Goal: Task Accomplishment & Management: Complete application form

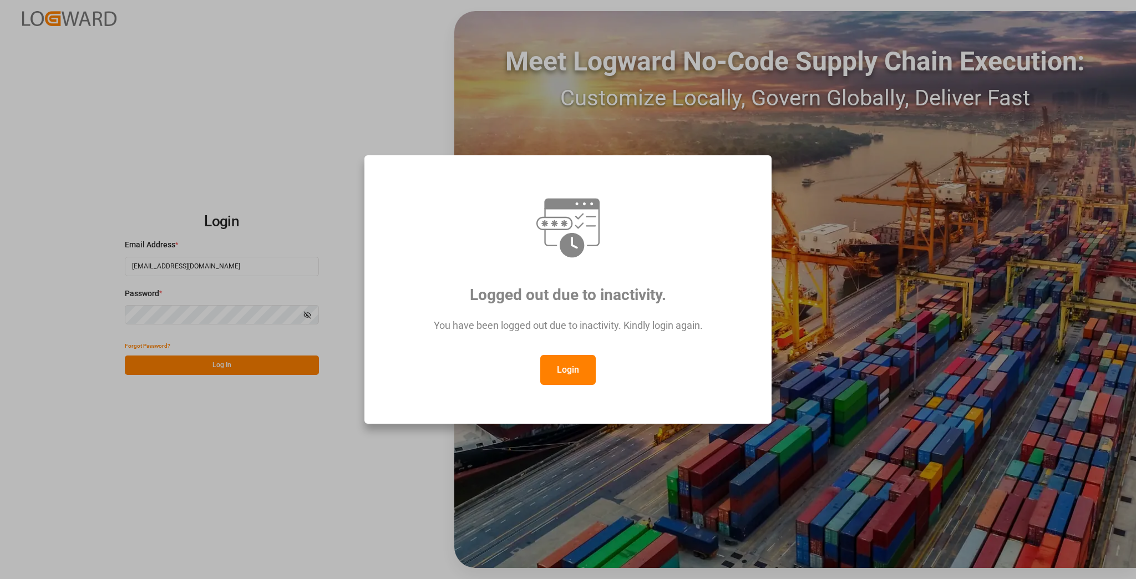
drag, startPoint x: 557, startPoint y: 372, endPoint x: 423, endPoint y: 373, distance: 134.3
click at [556, 371] on button "Login" at bounding box center [567, 370] width 55 height 30
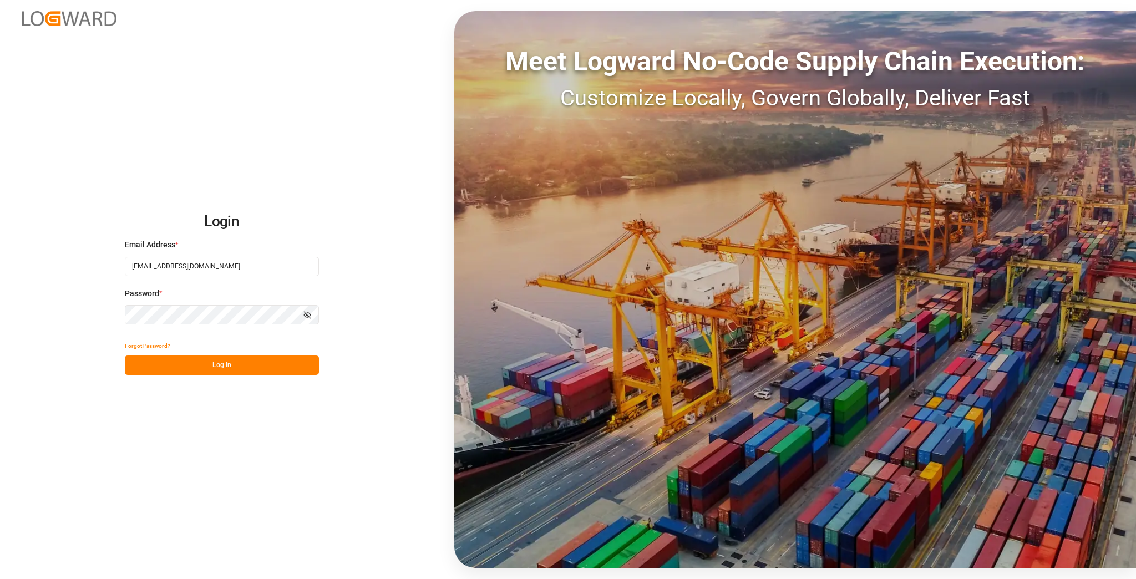
click at [215, 358] on button "Log In" at bounding box center [222, 365] width 194 height 19
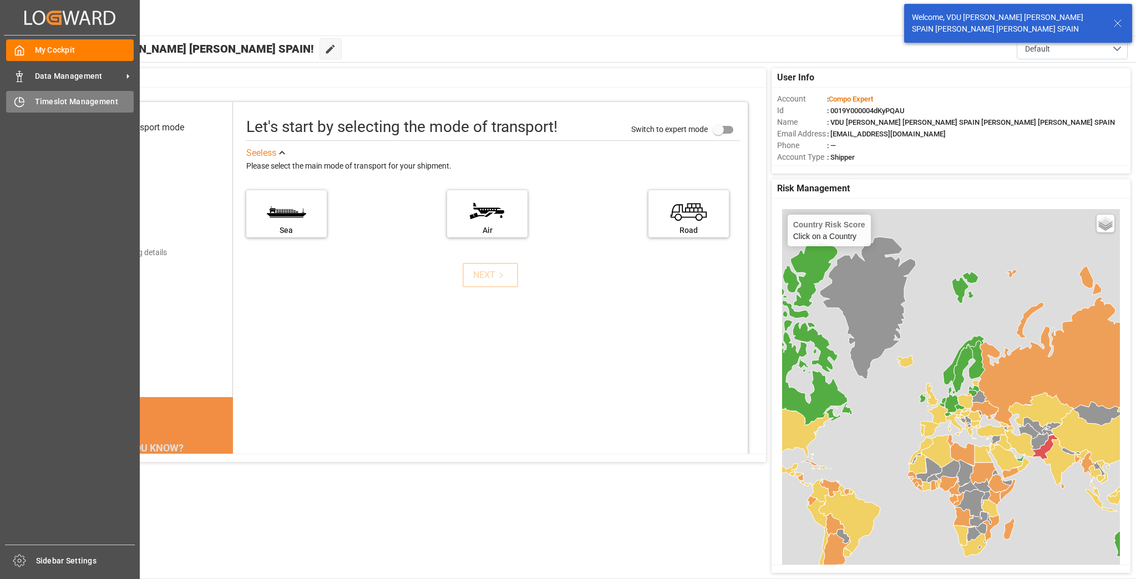
click at [78, 110] on div "Timeslot Management Timeslot Management" at bounding box center [70, 102] width 128 height 22
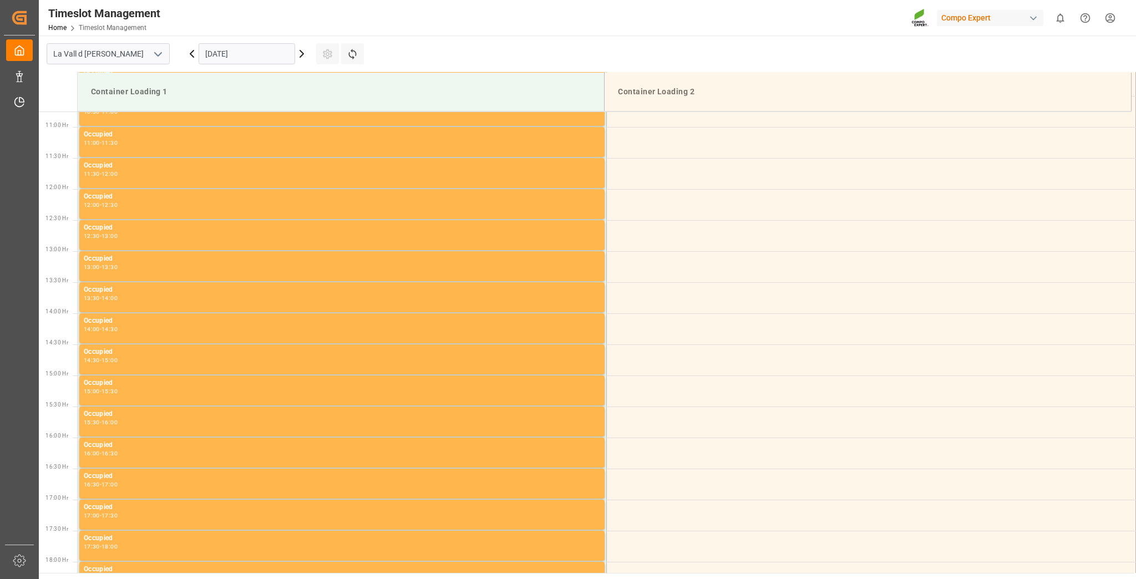
scroll to position [676, 0]
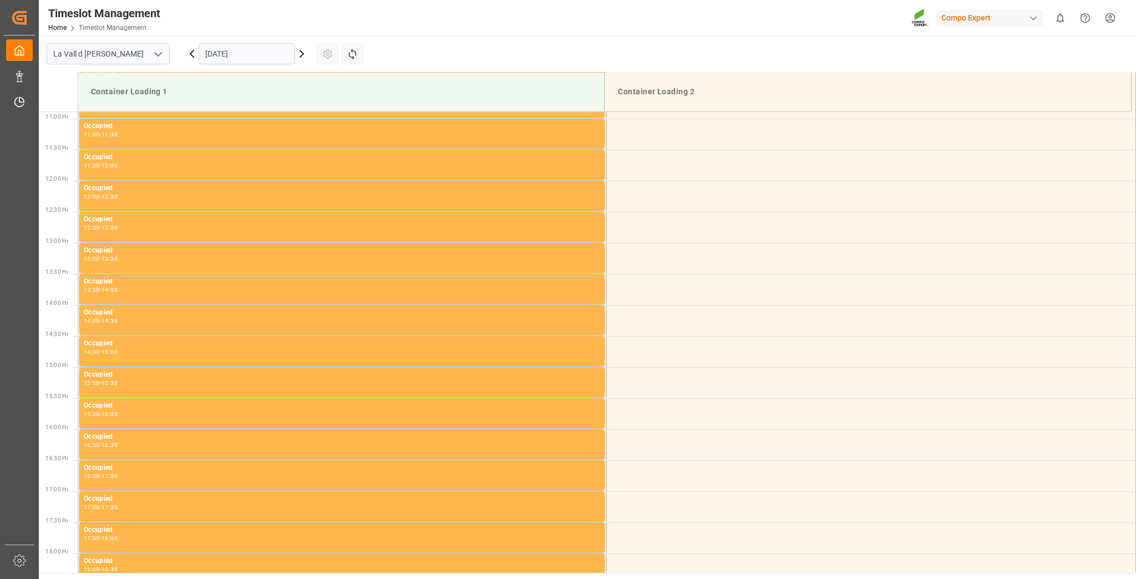
click at [274, 55] on input "[DATE]" at bounding box center [247, 53] width 97 height 21
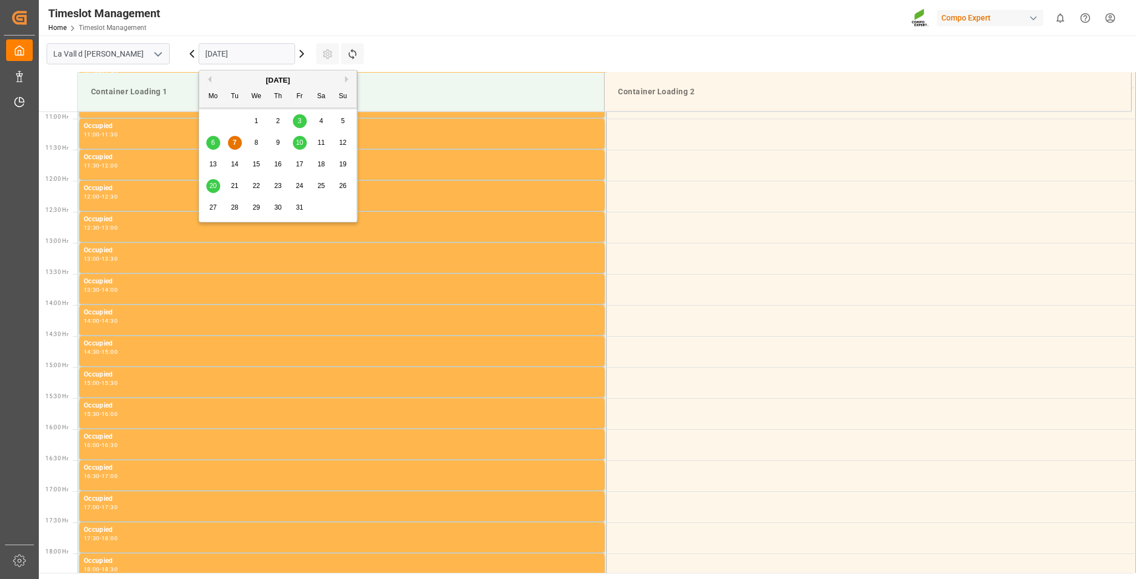
click at [301, 138] on div "10" at bounding box center [300, 142] width 14 height 13
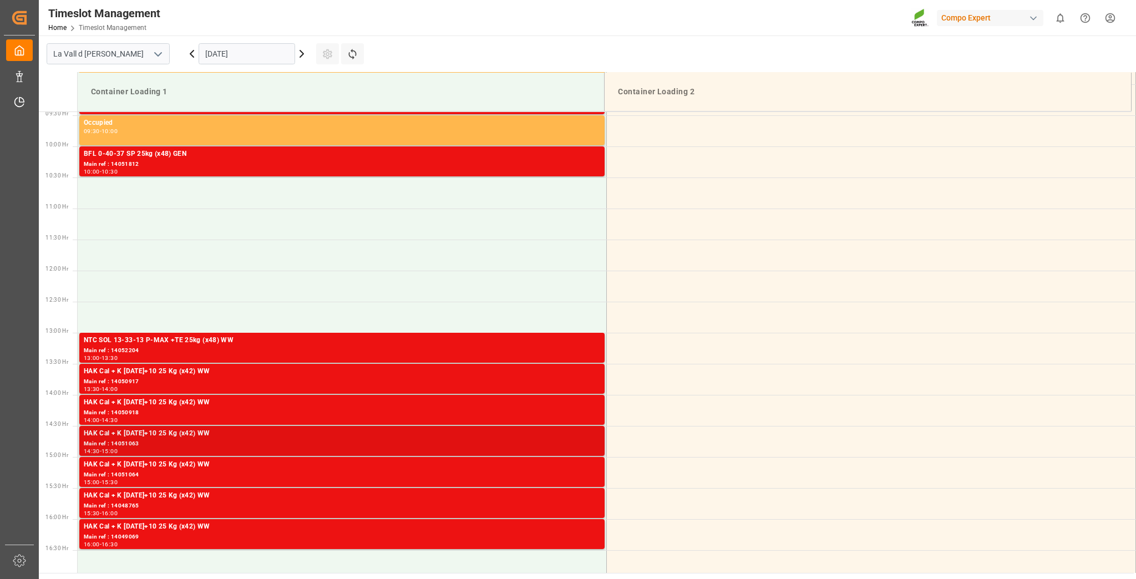
scroll to position [588, 0]
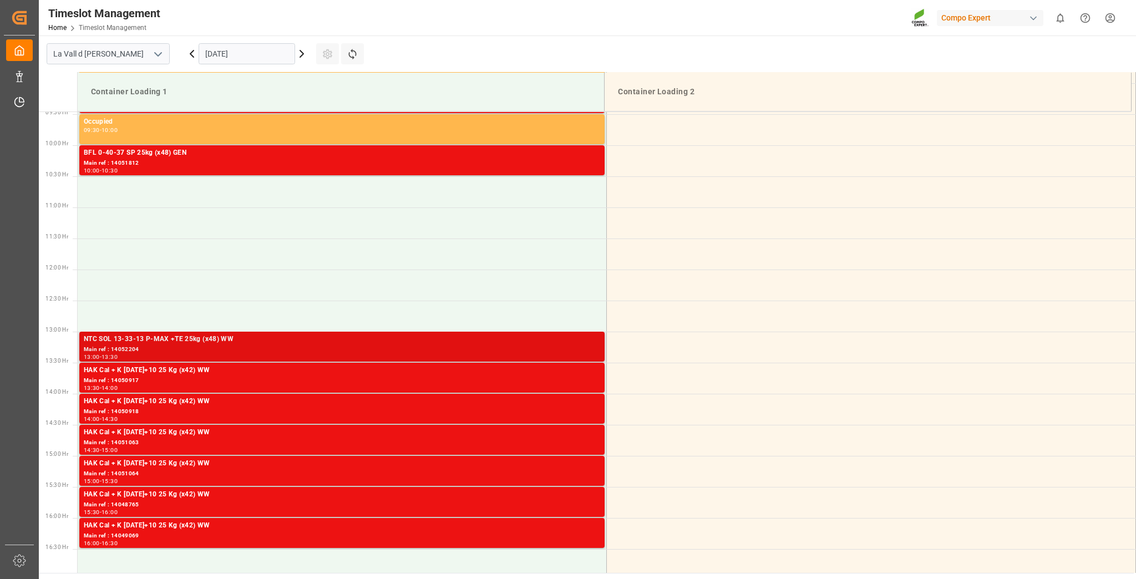
click at [177, 350] on div "Main ref : 14052204" at bounding box center [342, 349] width 517 height 9
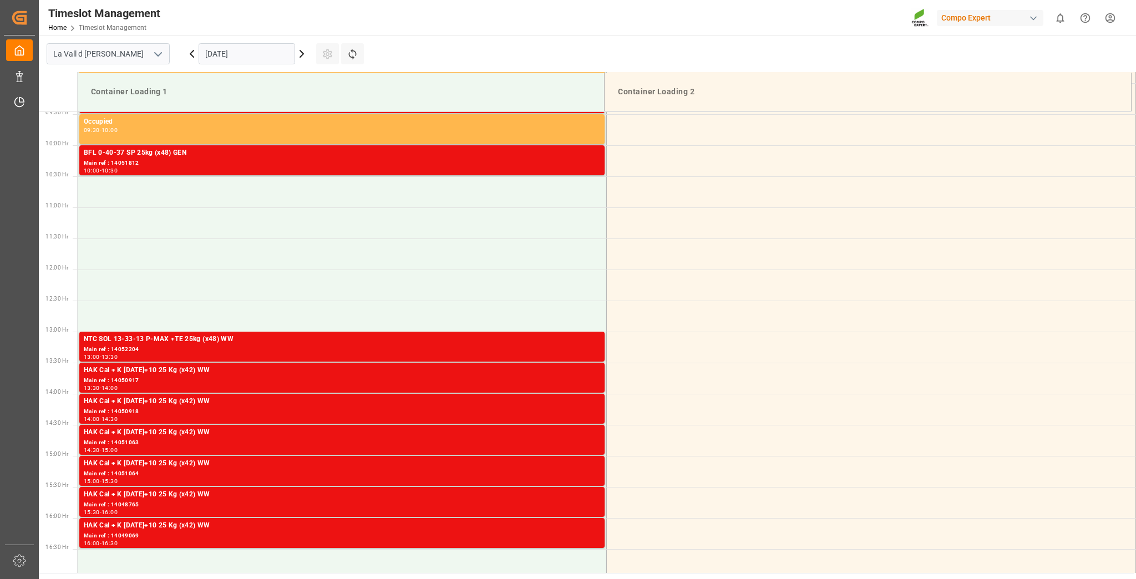
click at [209, 386] on div "13:30 - 14:00" at bounding box center [342, 389] width 517 height 6
click at [344, 409] on div "Main ref : 14050918" at bounding box center [342, 411] width 517 height 9
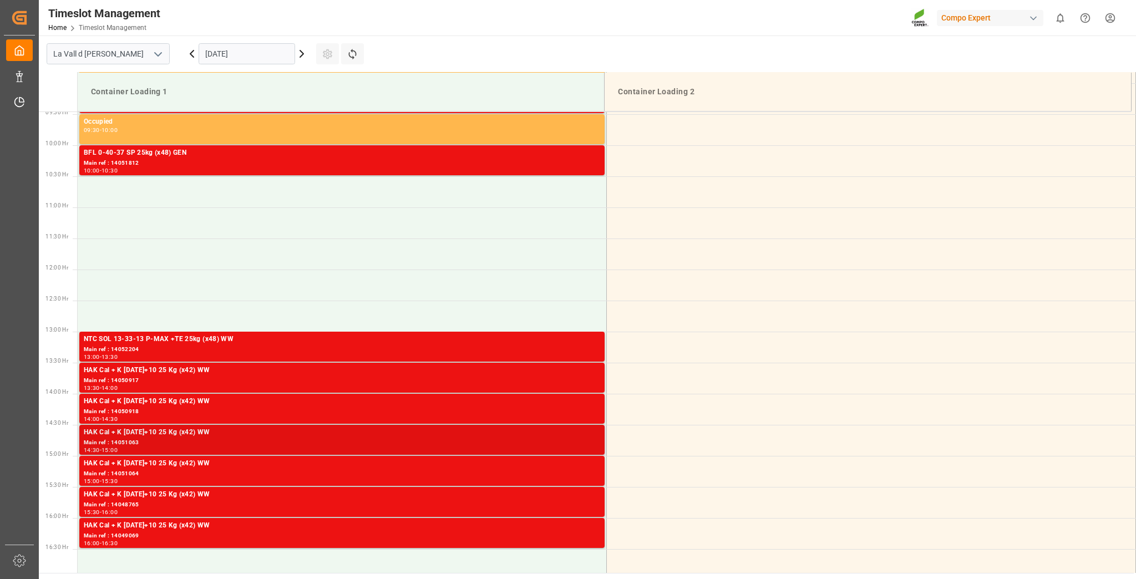
click at [411, 443] on div "Main ref : 14051063" at bounding box center [342, 442] width 517 height 9
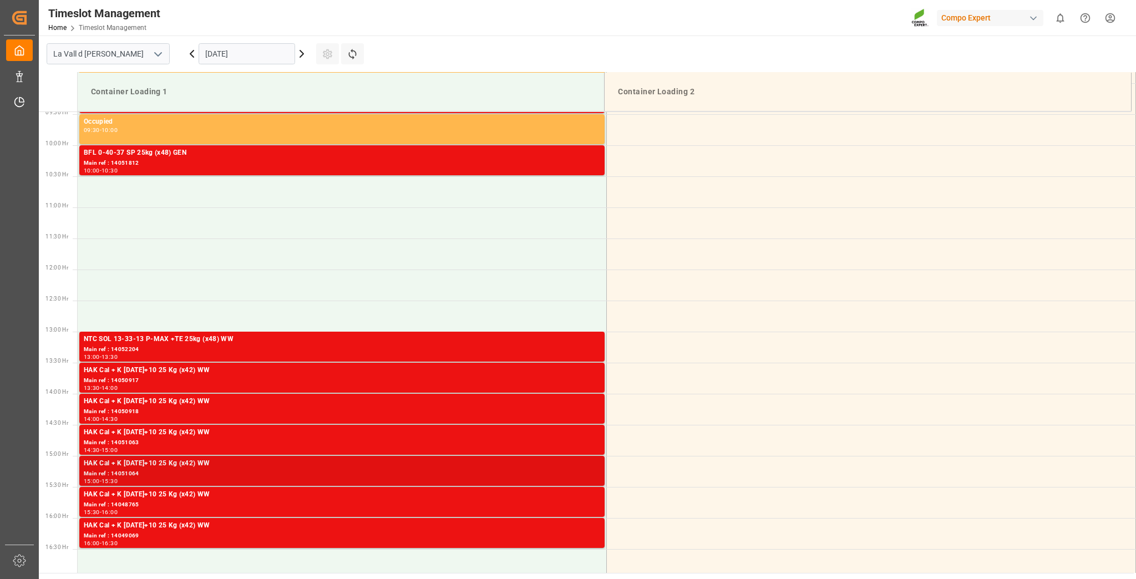
click at [426, 476] on div "Main ref : 14051064" at bounding box center [342, 473] width 517 height 9
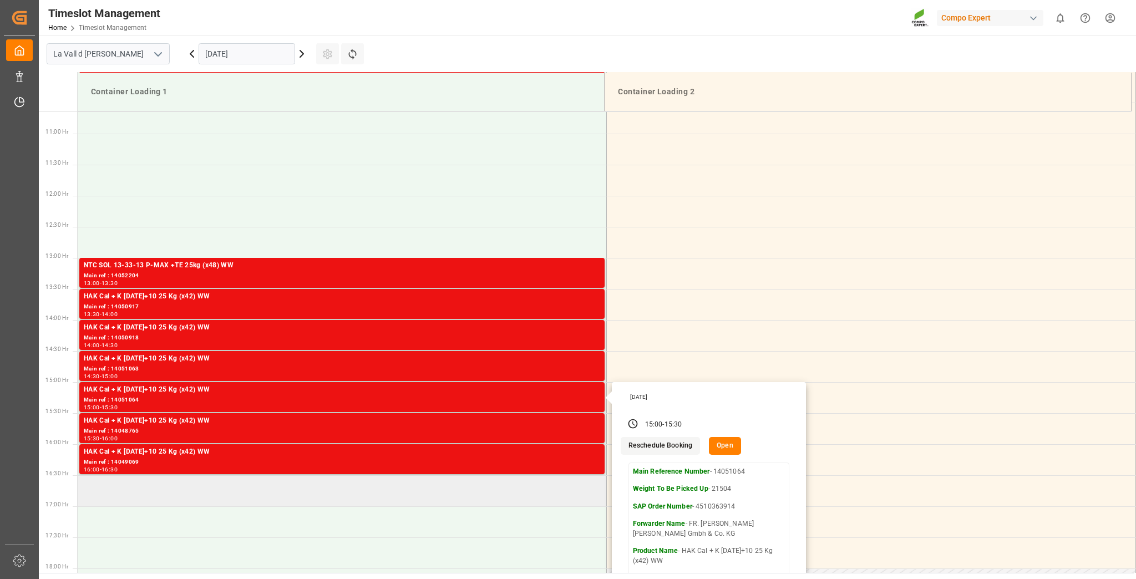
scroll to position [676, 0]
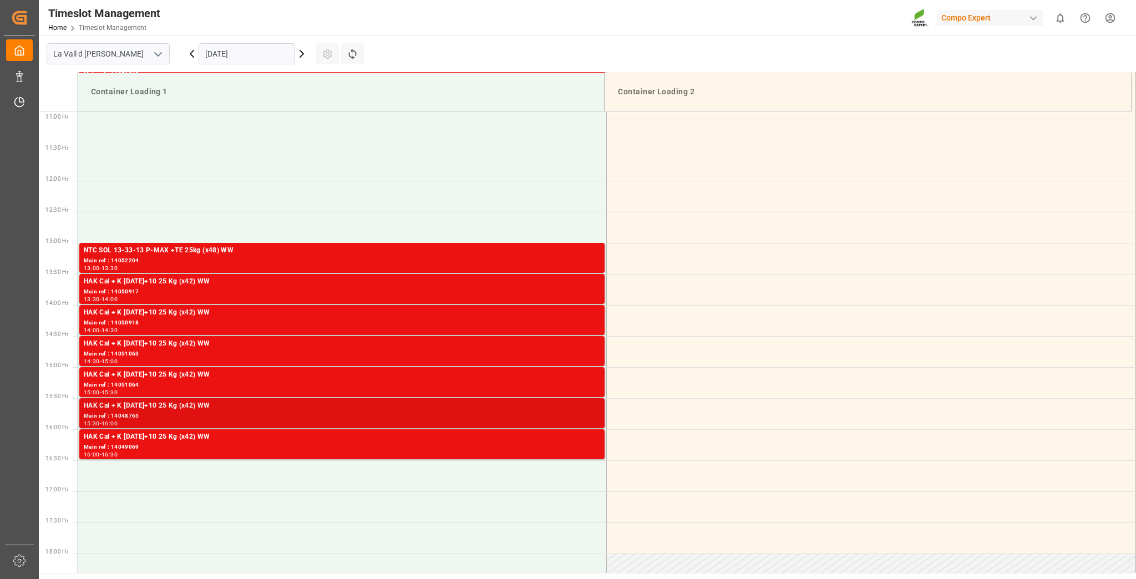
click at [530, 426] on div "15:30 - 16:00" at bounding box center [342, 424] width 517 height 6
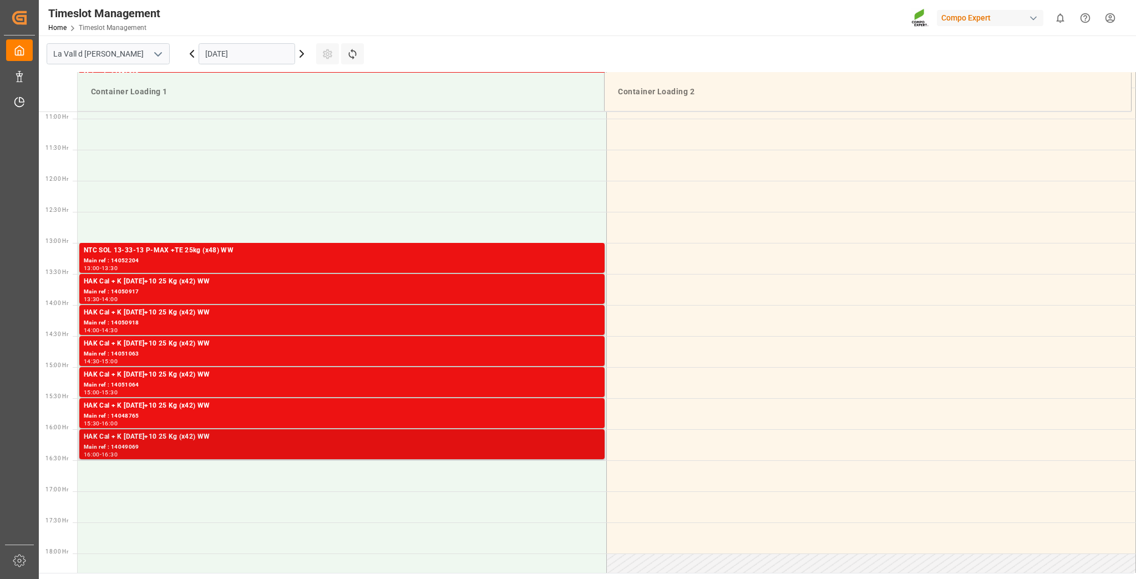
click at [353, 439] on div "HAK Cal + K [DATE]+10 25 Kg (x42) WW" at bounding box center [342, 437] width 517 height 11
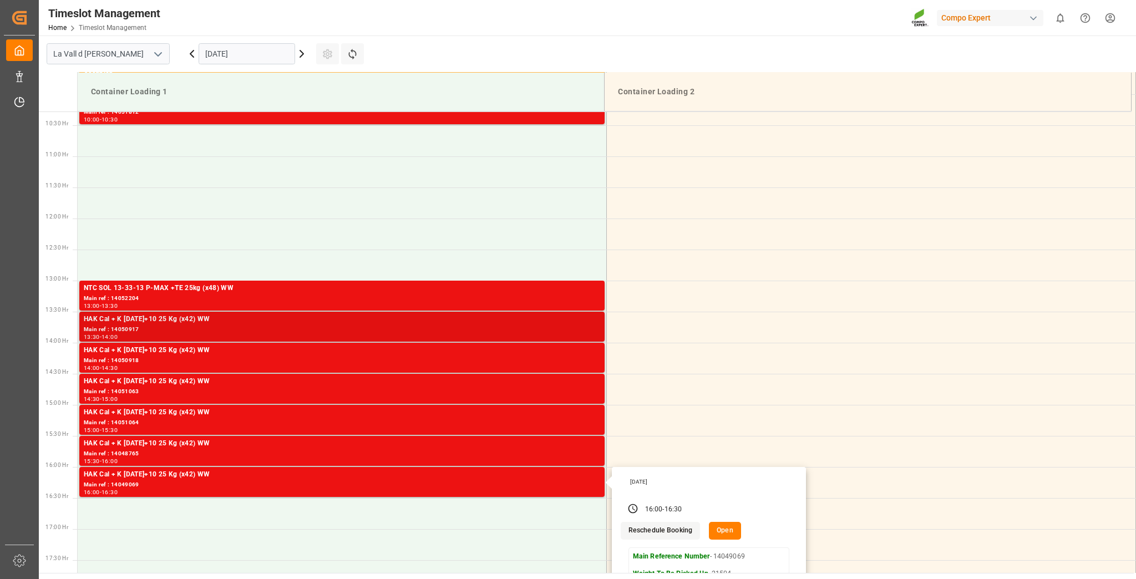
scroll to position [632, 0]
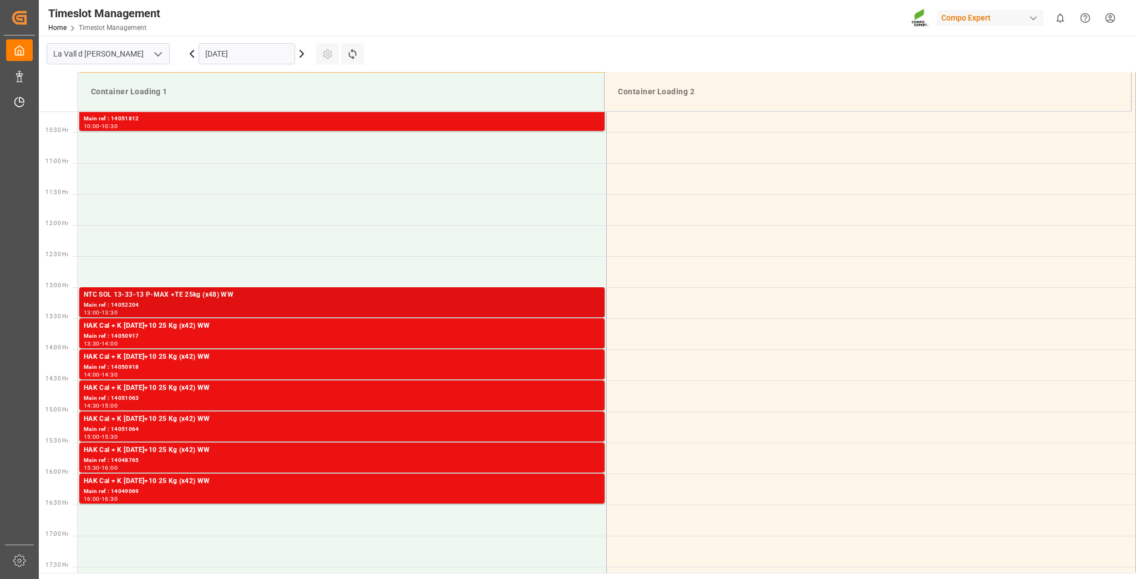
click at [383, 303] on div "Main ref : 14052204" at bounding box center [342, 305] width 517 height 9
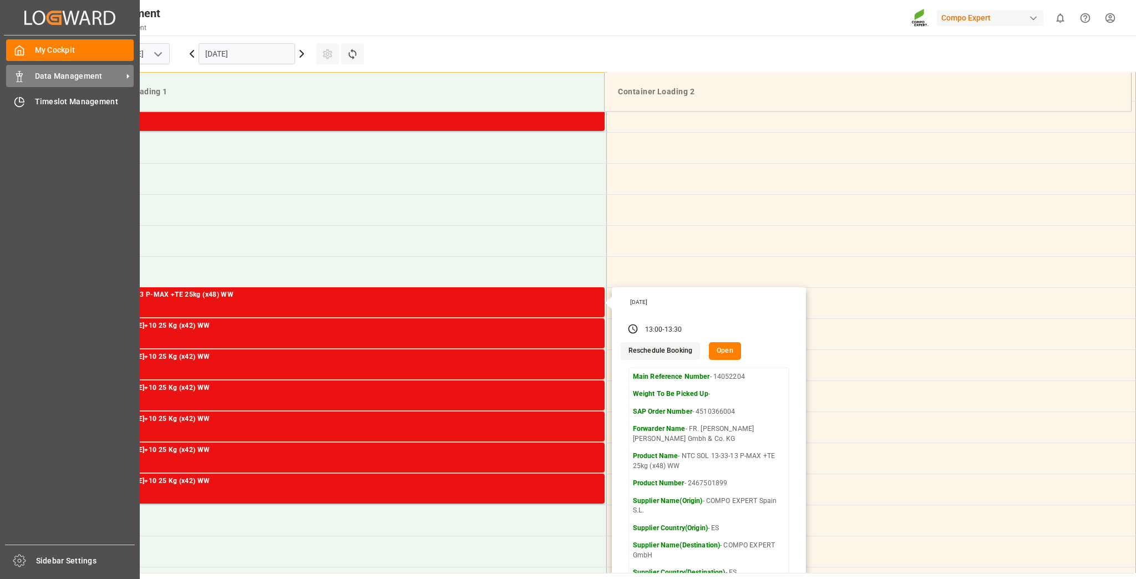
click at [89, 78] on span "Data Management" at bounding box center [79, 76] width 88 height 12
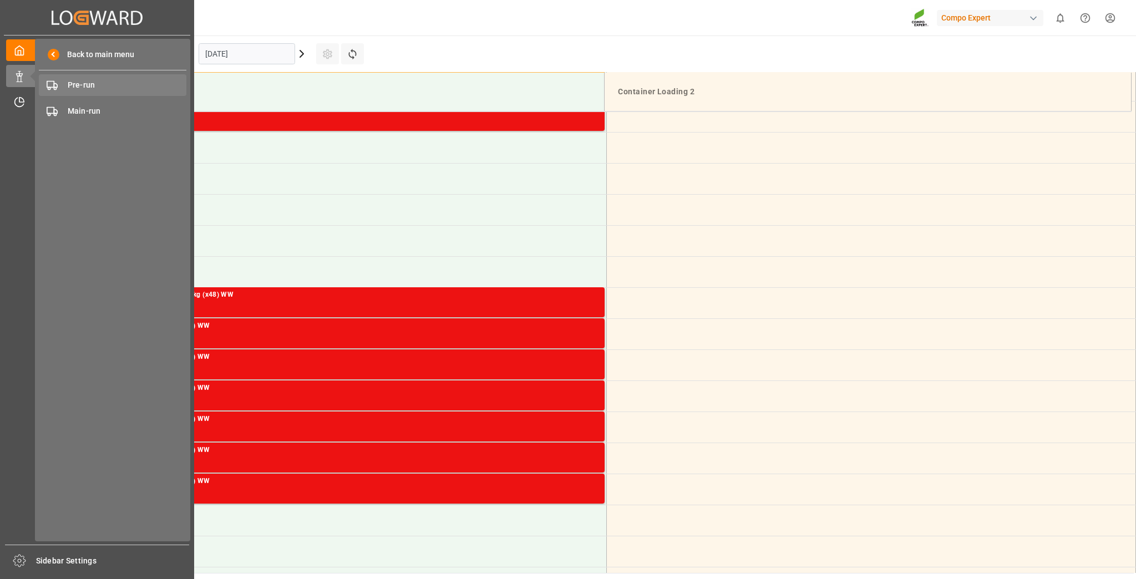
click at [144, 83] on span "Pre-run" at bounding box center [127, 85] width 119 height 12
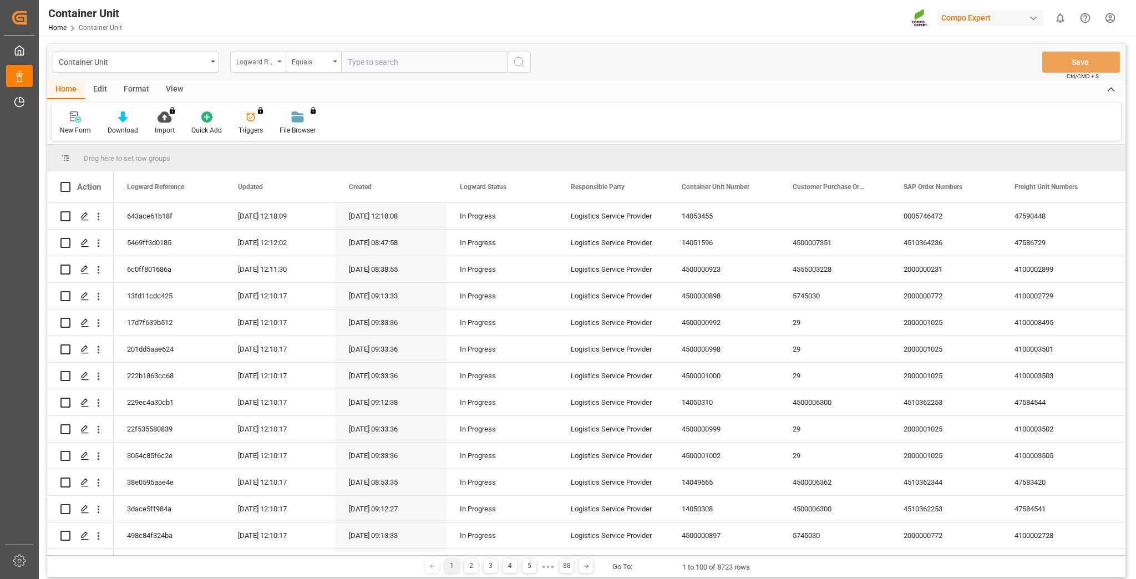
click at [260, 64] on div "Logward Reference" at bounding box center [255, 60] width 38 height 13
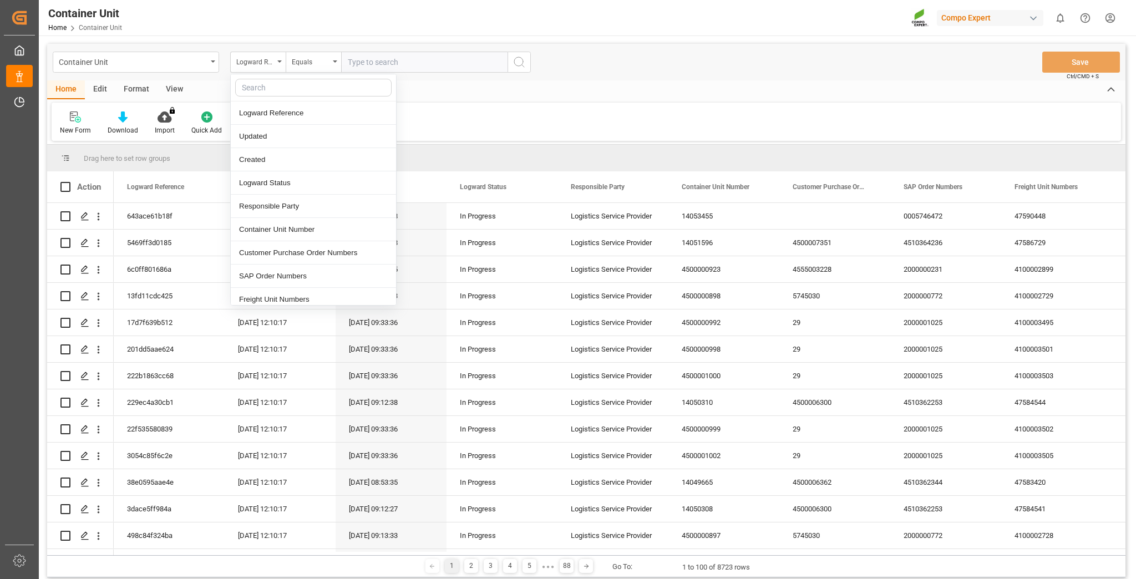
click at [278, 87] on input "text" at bounding box center [313, 88] width 156 height 18
type input "sap"
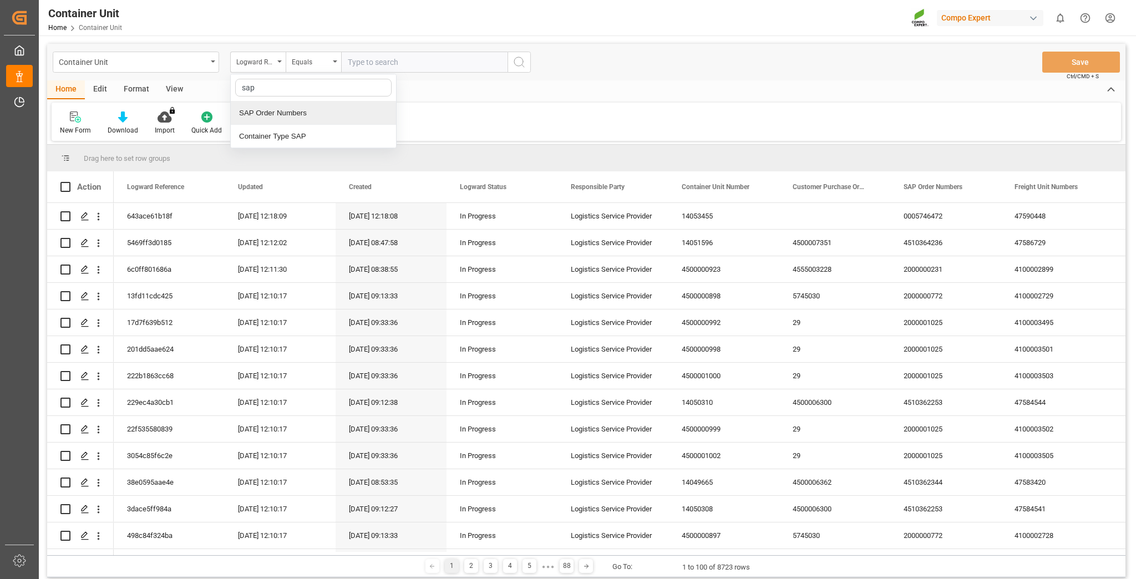
click at [300, 110] on div "SAP Order Numbers" at bounding box center [313, 113] width 165 height 23
click at [353, 58] on input "text" at bounding box center [424, 62] width 166 height 21
paste input "4510363797"
type input "4510363797"
click at [321, 58] on div "Equals" at bounding box center [311, 60] width 38 height 13
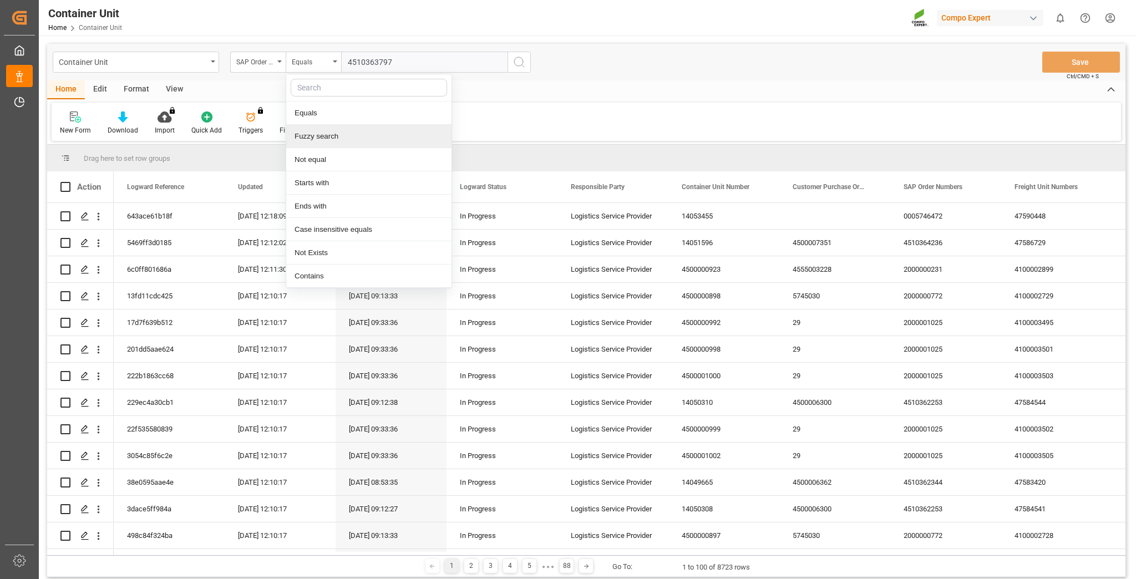
click at [328, 131] on div "Fuzzy search" at bounding box center [368, 136] width 165 height 23
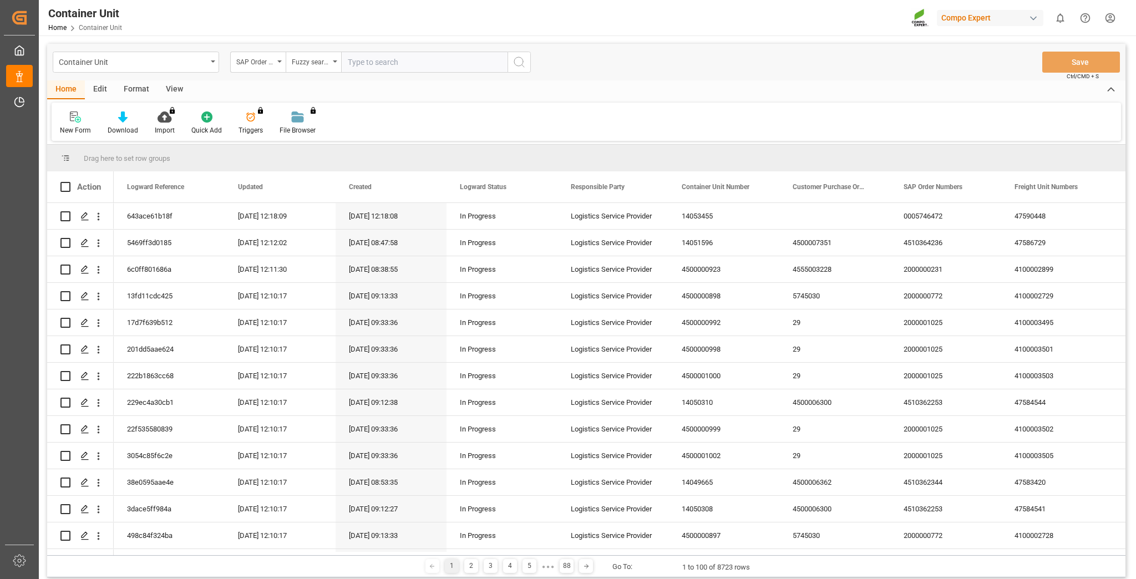
click at [402, 53] on input "text" at bounding box center [424, 62] width 166 height 21
click at [402, 67] on input "text" at bounding box center [424, 62] width 166 height 21
paste input "4510363797"
type input "4510363797"
click at [512, 69] on button "search button" at bounding box center [519, 62] width 23 height 21
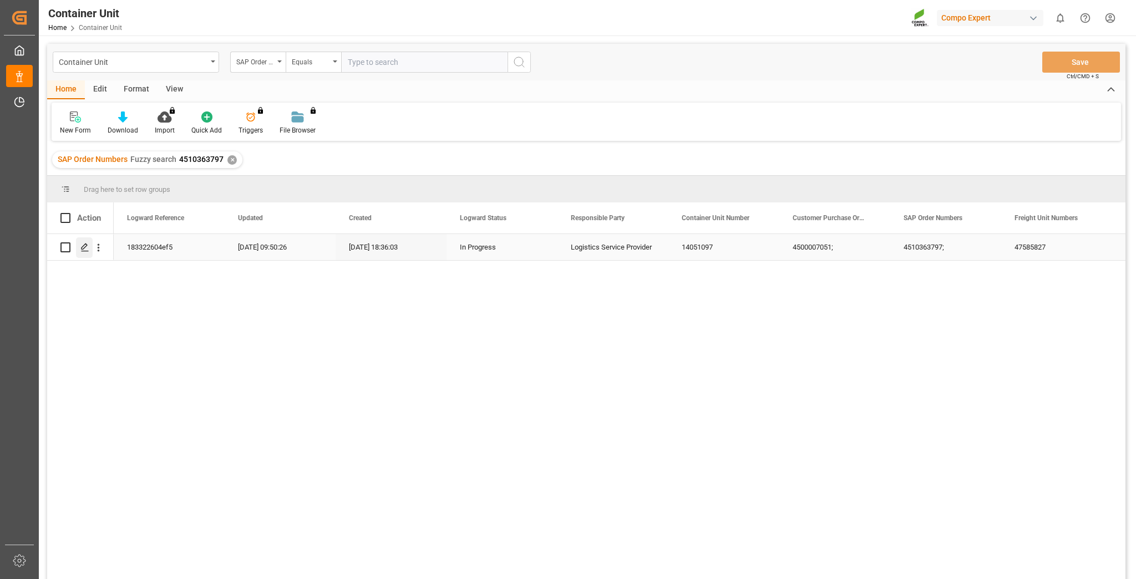
click at [82, 252] on div "Press SPACE to select this row." at bounding box center [84, 247] width 17 height 21
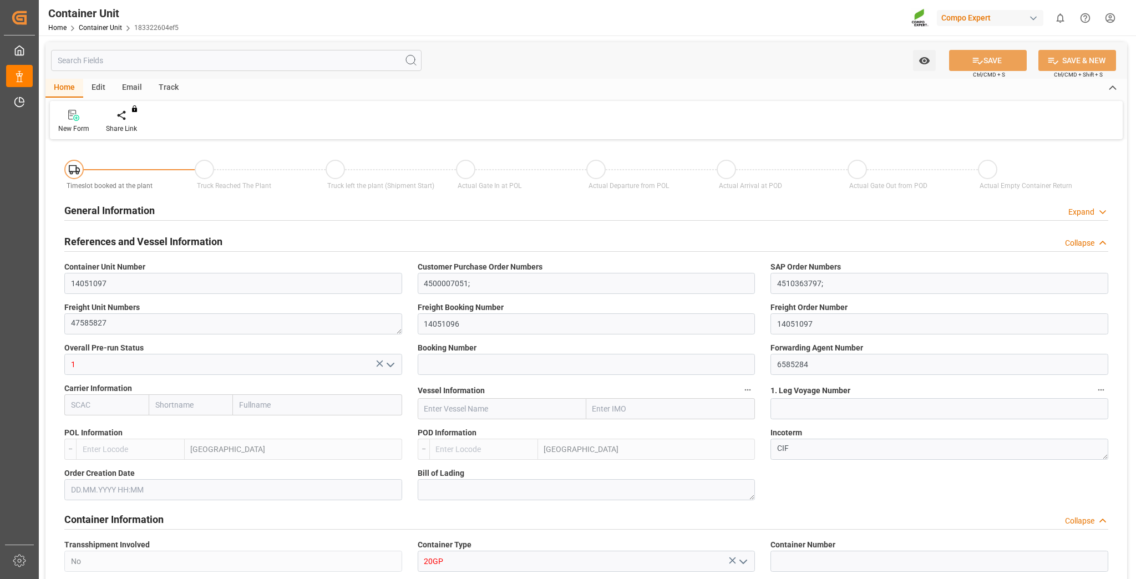
type input "ESVLC"
type input "ALDRZ"
type input "0"
type input "20"
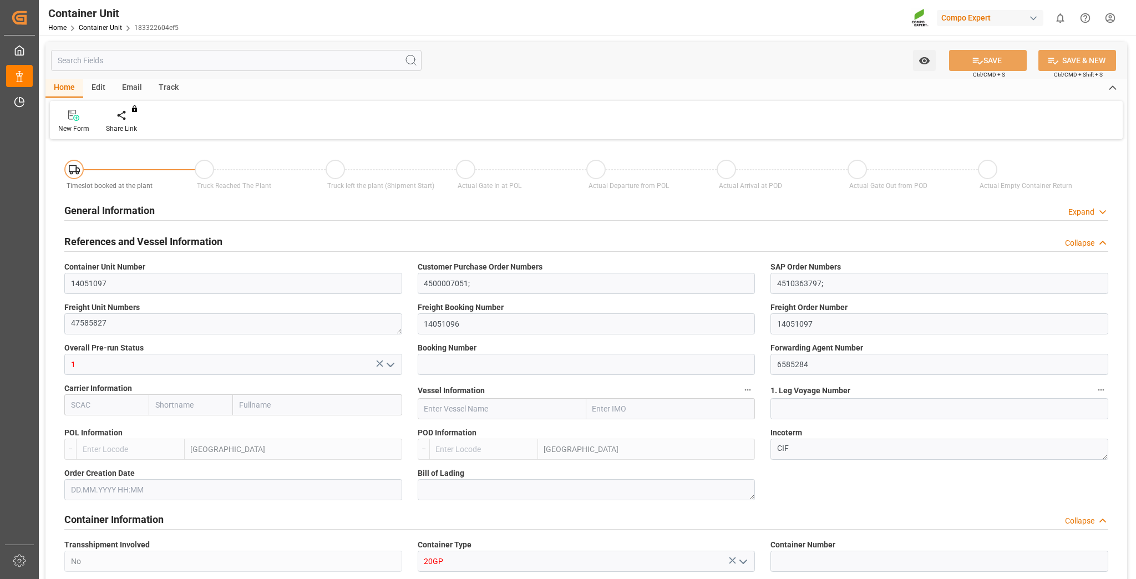
type input "21504"
type input "[DATE] 18:31"
type input "23.09.2025"
click at [128, 129] on div "Create Timeslot" at bounding box center [129, 129] width 47 height 10
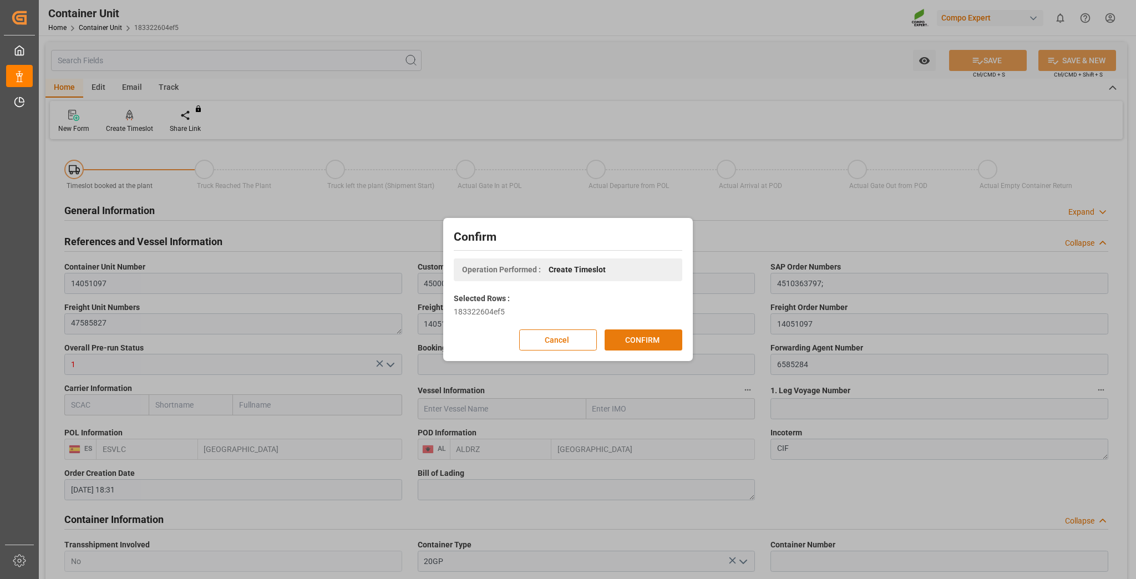
click at [631, 337] on button "CONFIRM" at bounding box center [644, 340] width 78 height 21
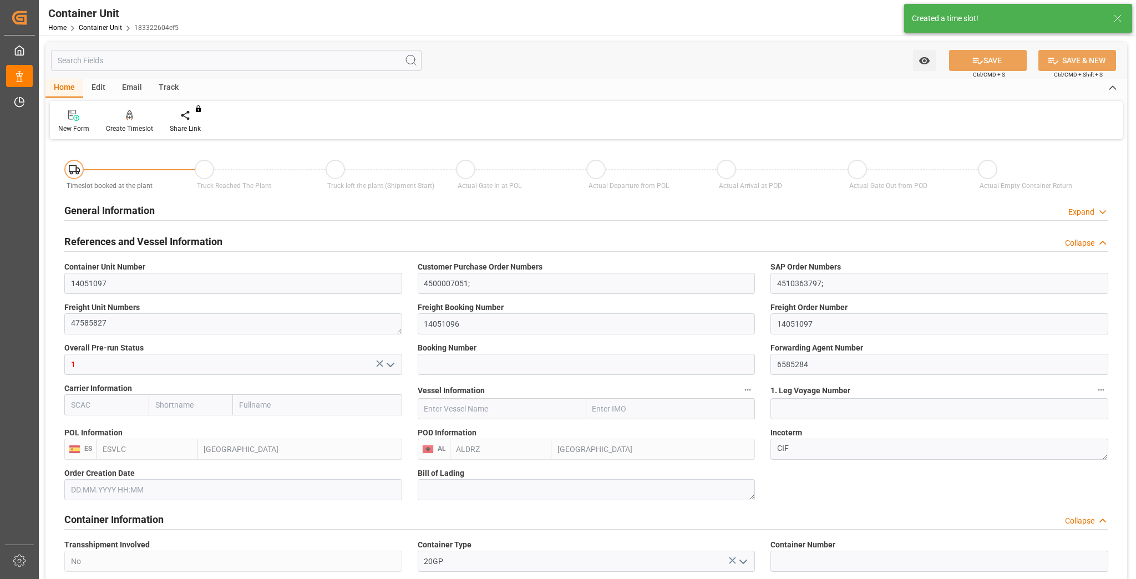
type input "ESVLC"
type input "ALDRZ"
type input "7"
type input "0"
type input "8"
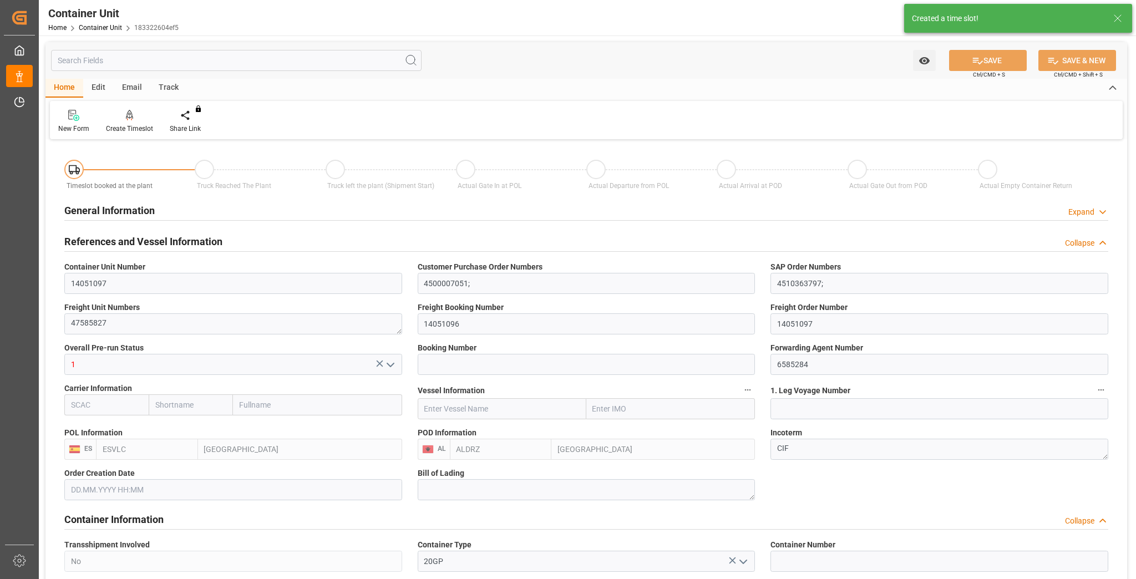
type input "0"
type input "20"
type input "21504"
type input "[DATE] 18:31"
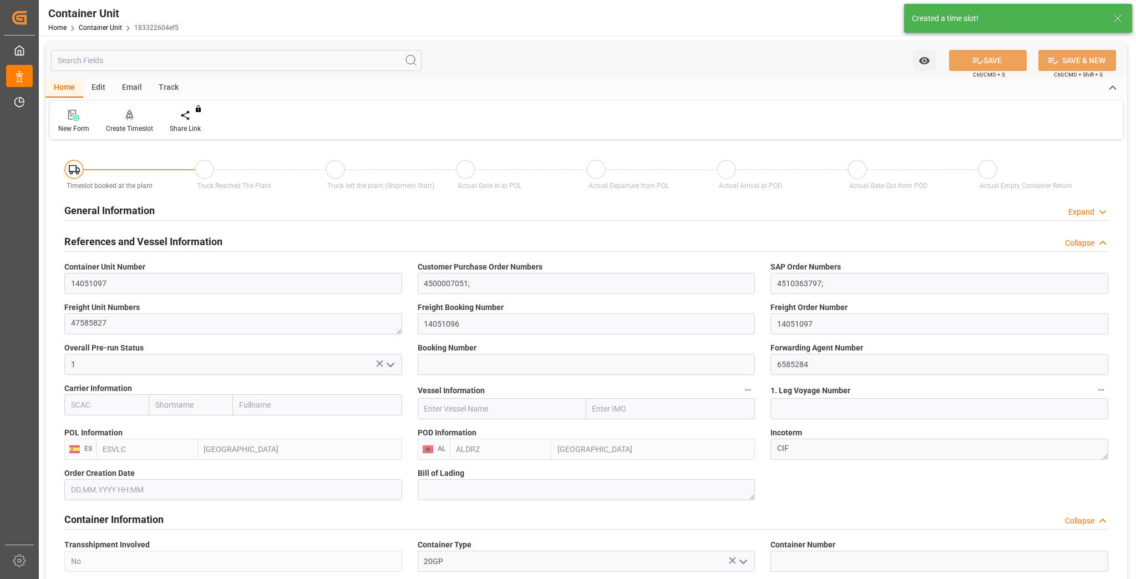
type input "23.09.2025"
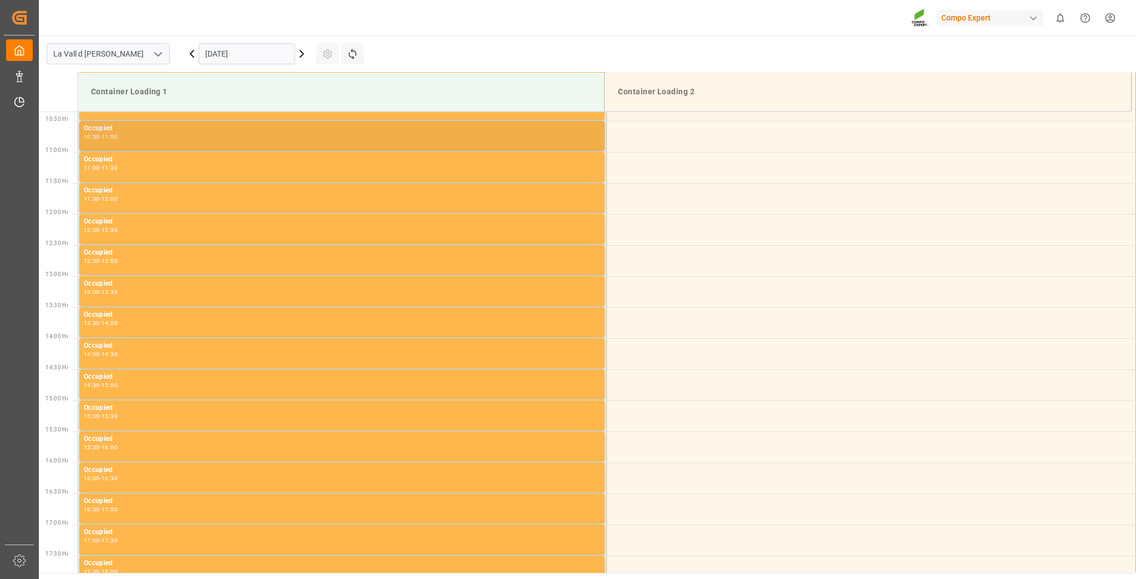
scroll to position [676, 0]
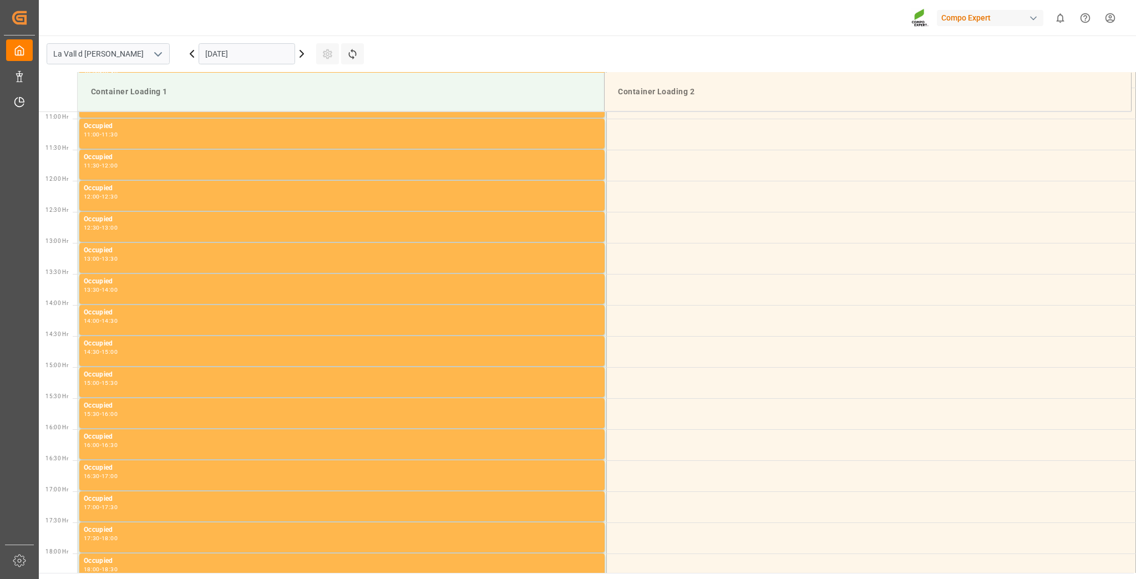
click at [232, 53] on input "[DATE]" at bounding box center [247, 53] width 97 height 21
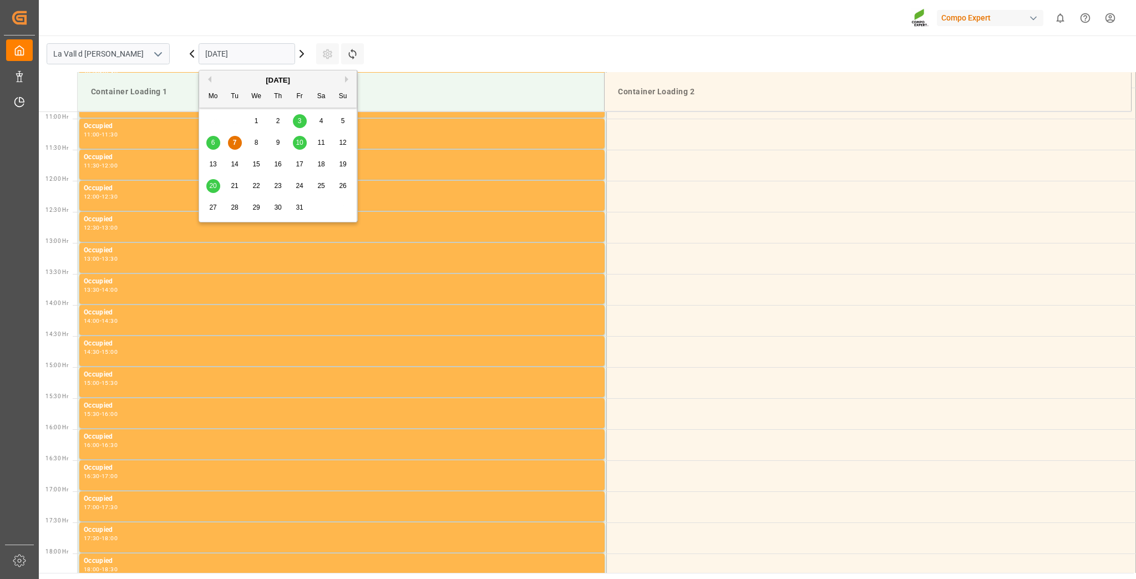
click at [296, 146] on span "10" at bounding box center [299, 143] width 7 height 8
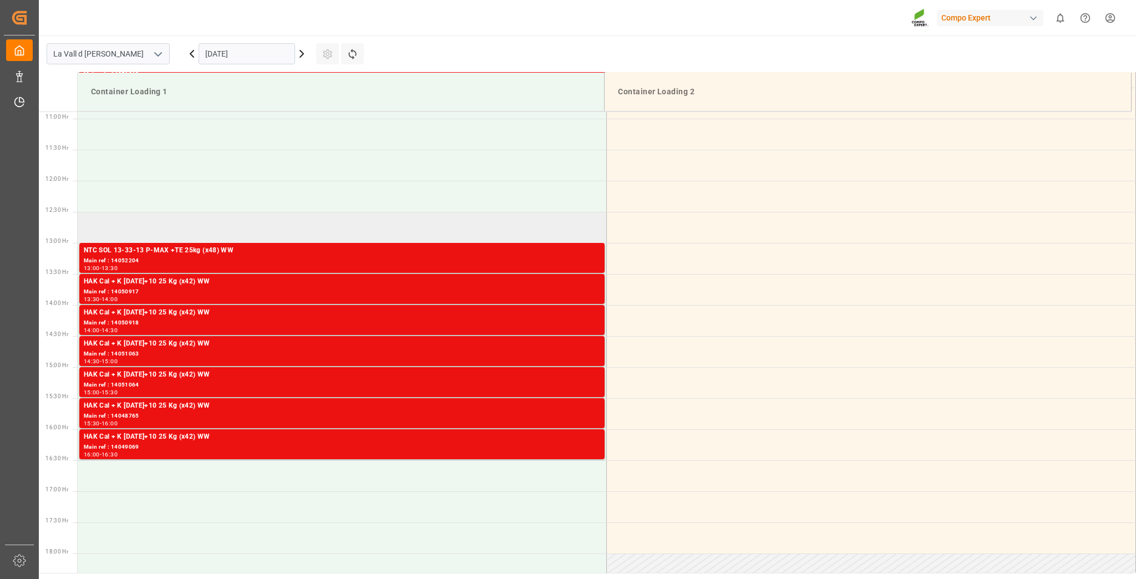
click at [120, 217] on td at bounding box center [342, 227] width 529 height 31
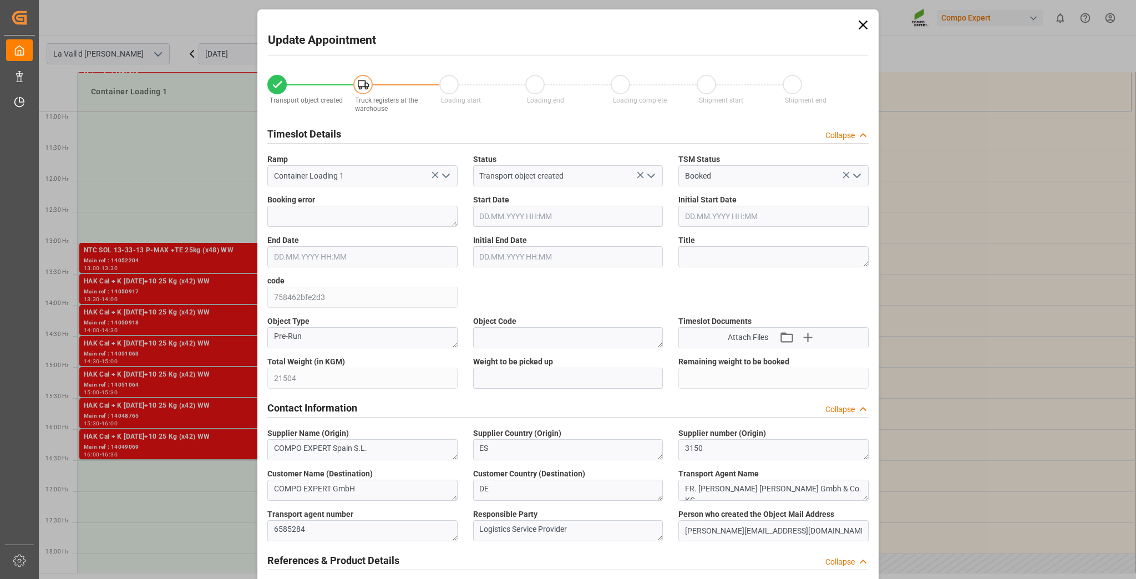
type input "21504"
type input "20"
type input "[DATE] 12:30"
type input "[DATE] 13:00"
type input "[DATE] 18:31"
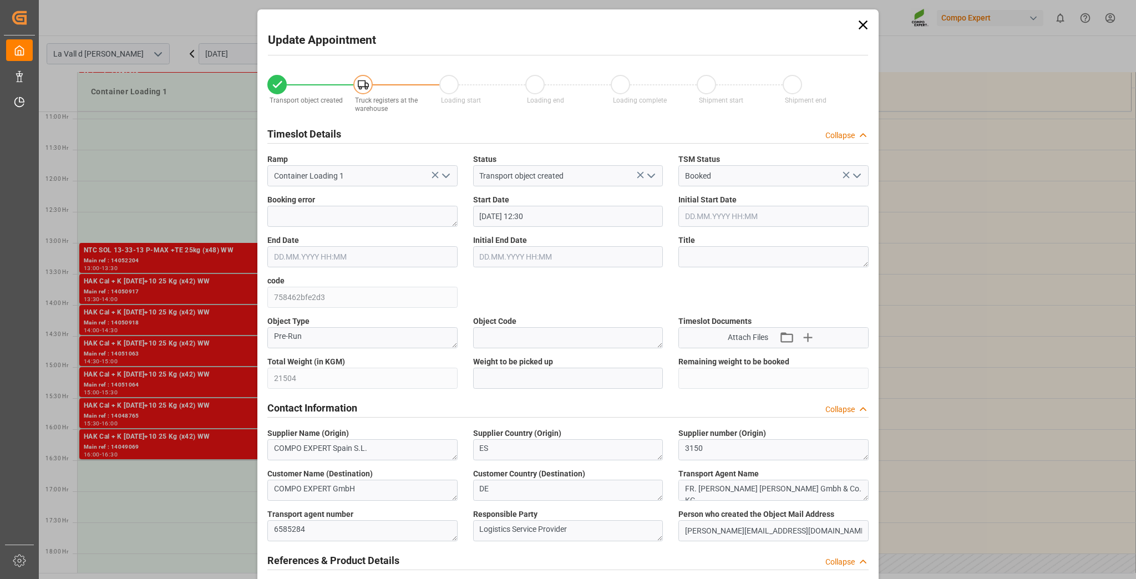
type input "[DATE] 10:22"
click at [507, 379] on input "text" at bounding box center [568, 378] width 190 height 21
paste input "21504"
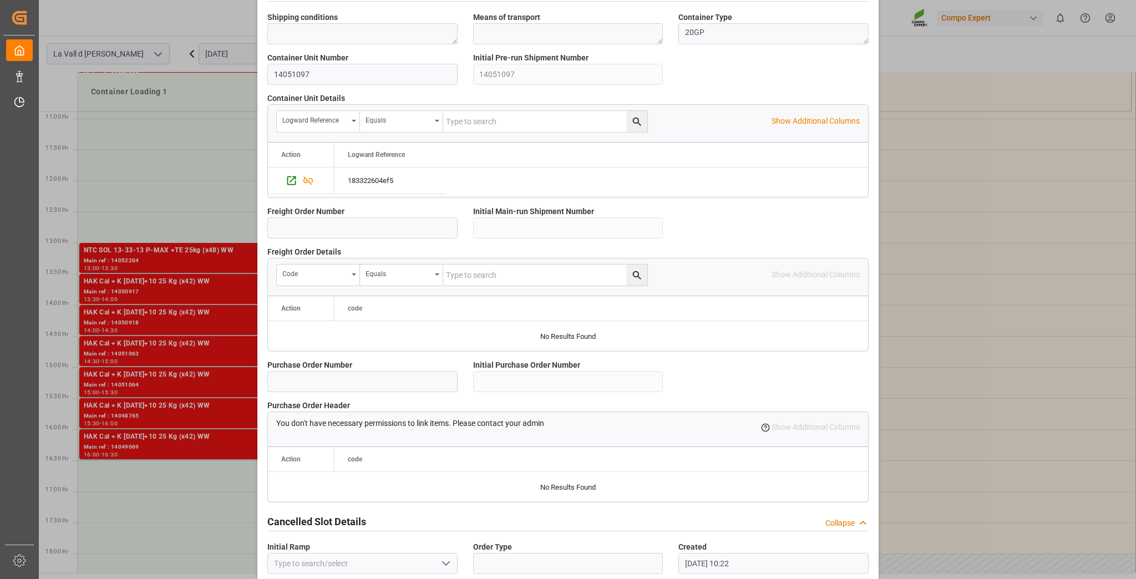
scroll to position [883, 0]
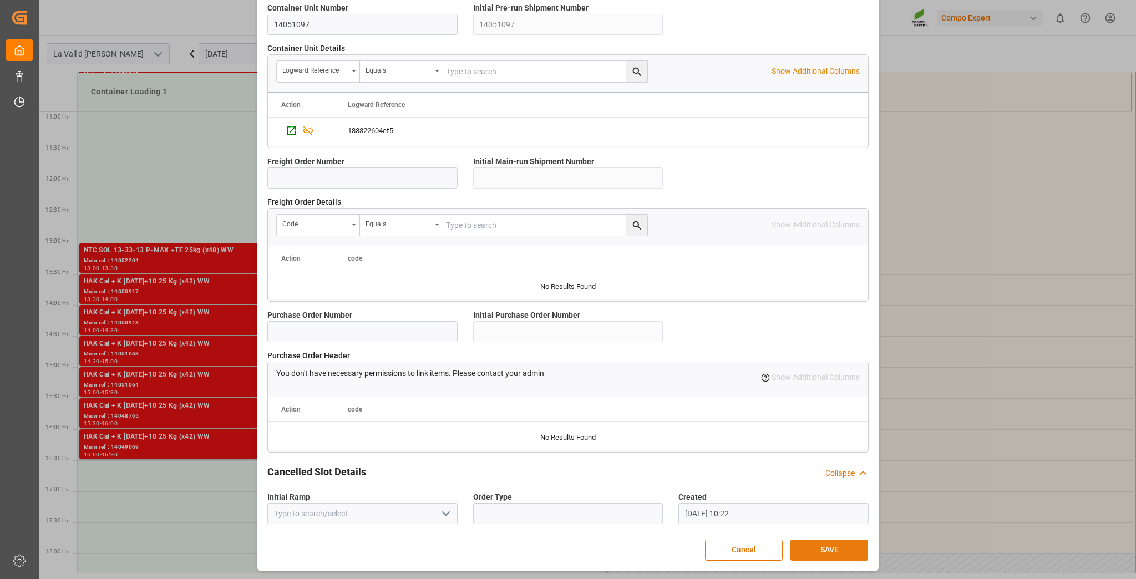
type input "21504"
click at [839, 552] on button "SAVE" at bounding box center [830, 550] width 78 height 21
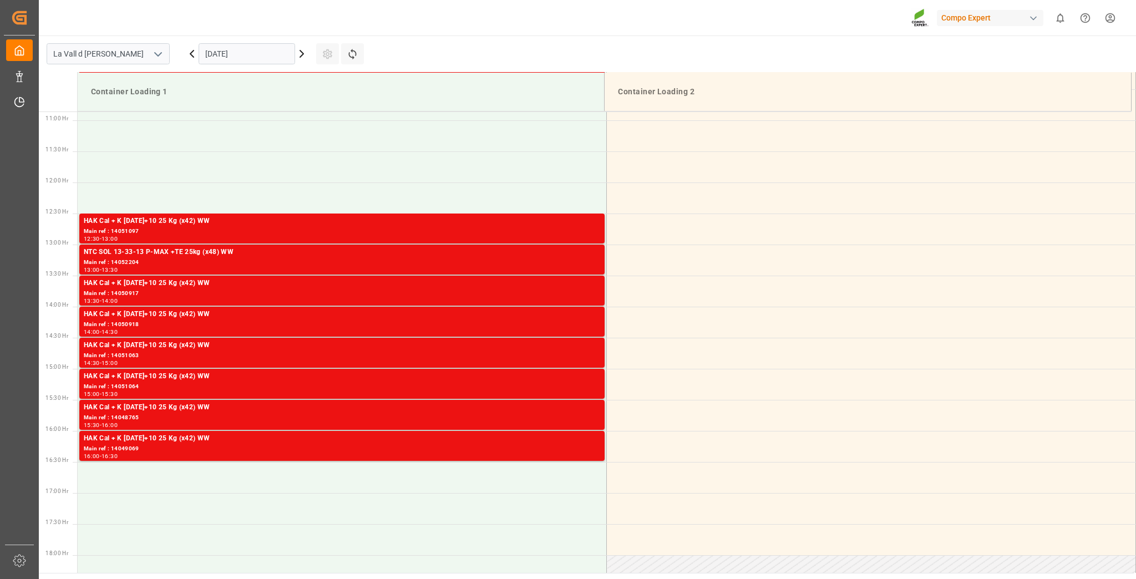
scroll to position [676, 0]
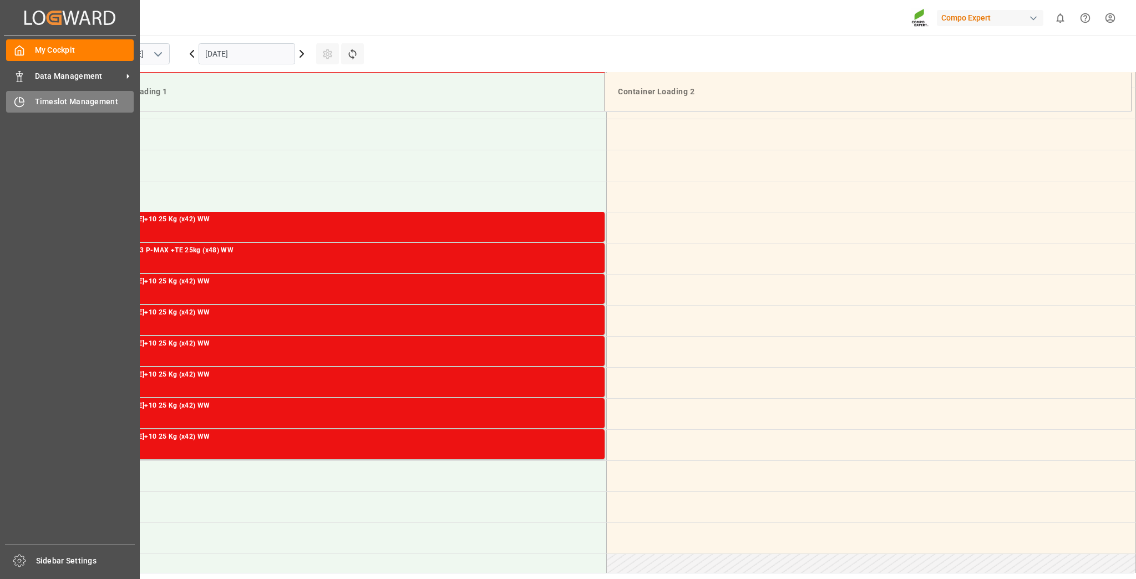
click at [60, 110] on div "Timeslot Management Timeslot Management" at bounding box center [70, 102] width 128 height 22
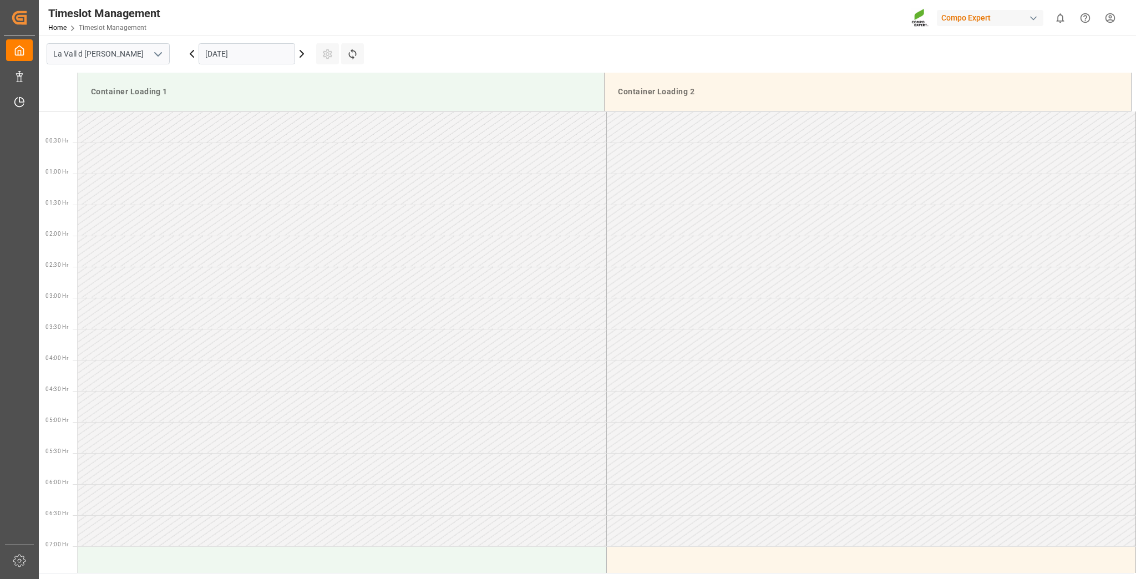
click at [271, 47] on input "[DATE]" at bounding box center [247, 53] width 97 height 21
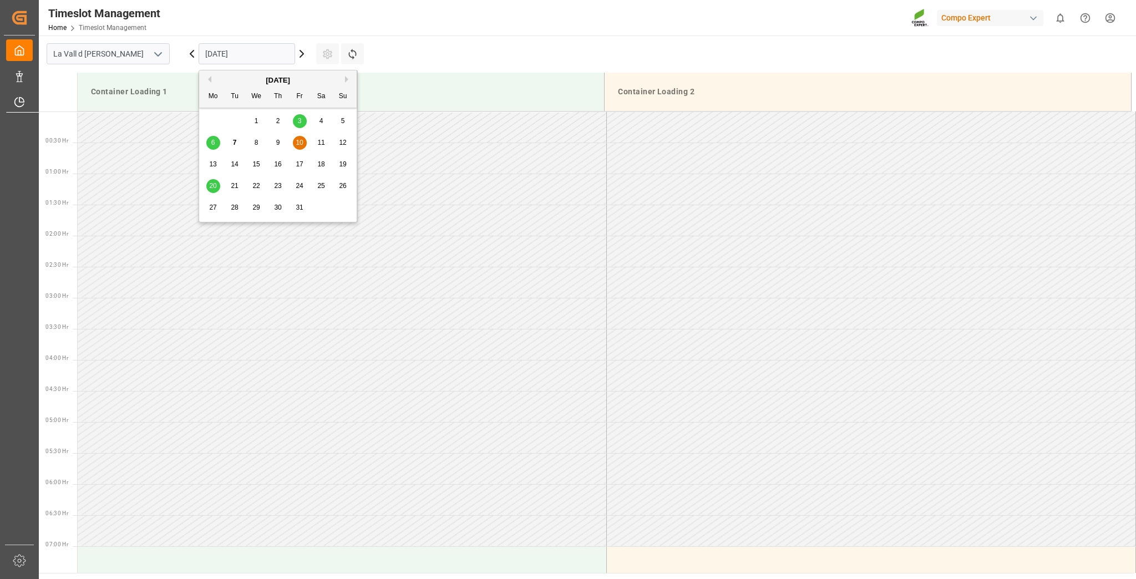
click at [296, 146] on span "10" at bounding box center [299, 143] width 7 height 8
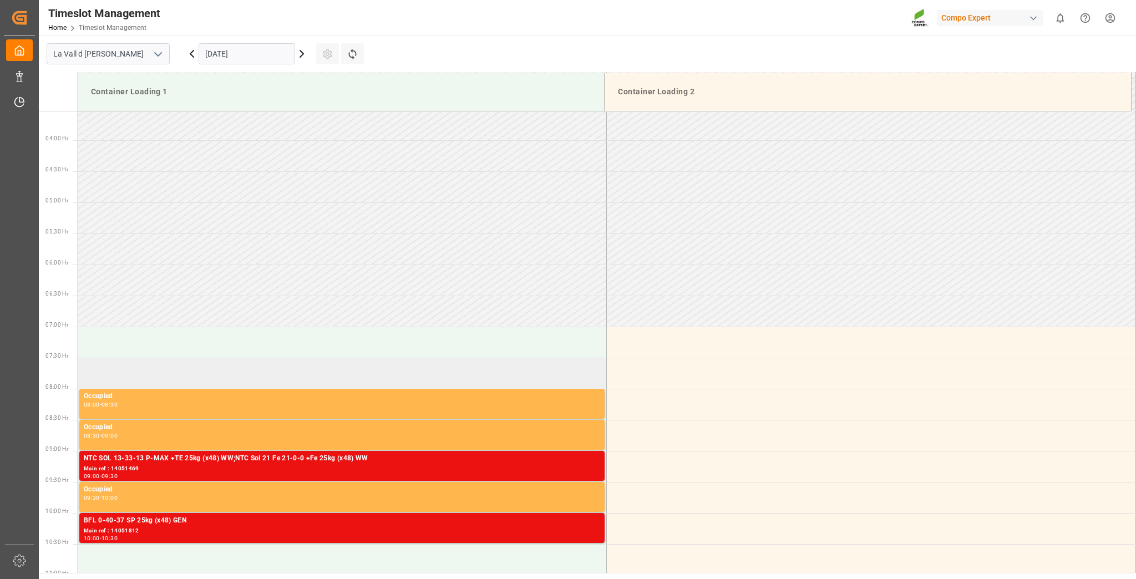
scroll to position [399, 0]
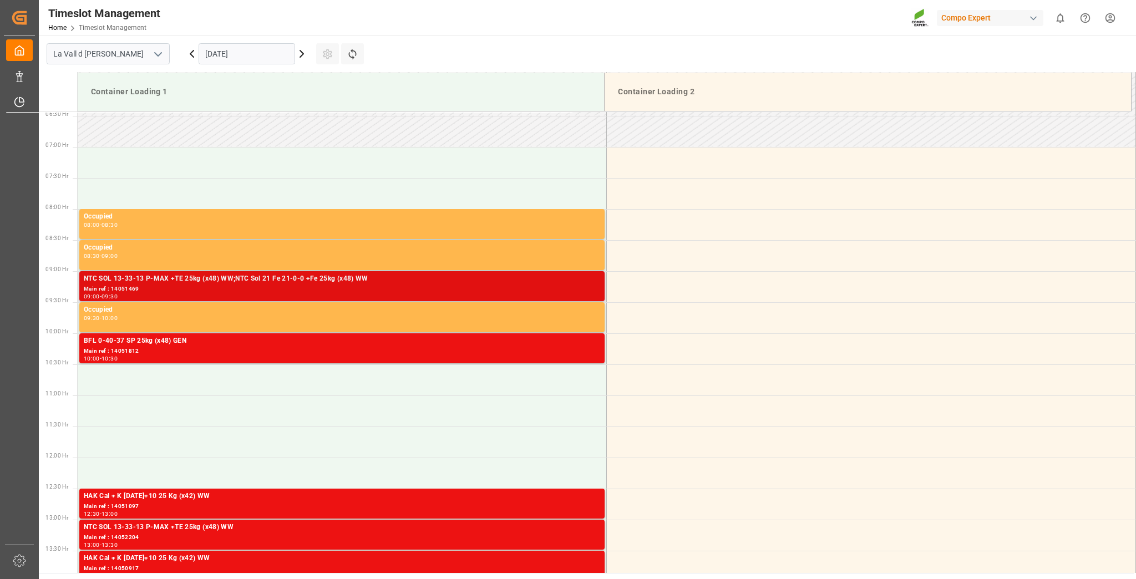
click at [191, 287] on div "Main ref : 14051469" at bounding box center [342, 289] width 517 height 9
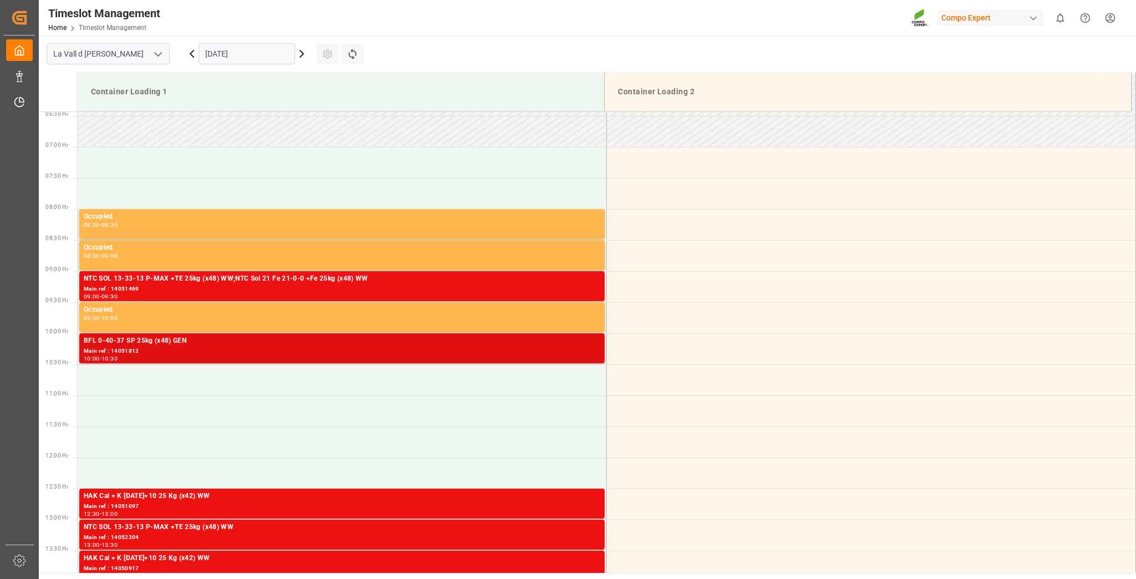
click at [506, 350] on div "Main ref : 14051812" at bounding box center [342, 351] width 517 height 9
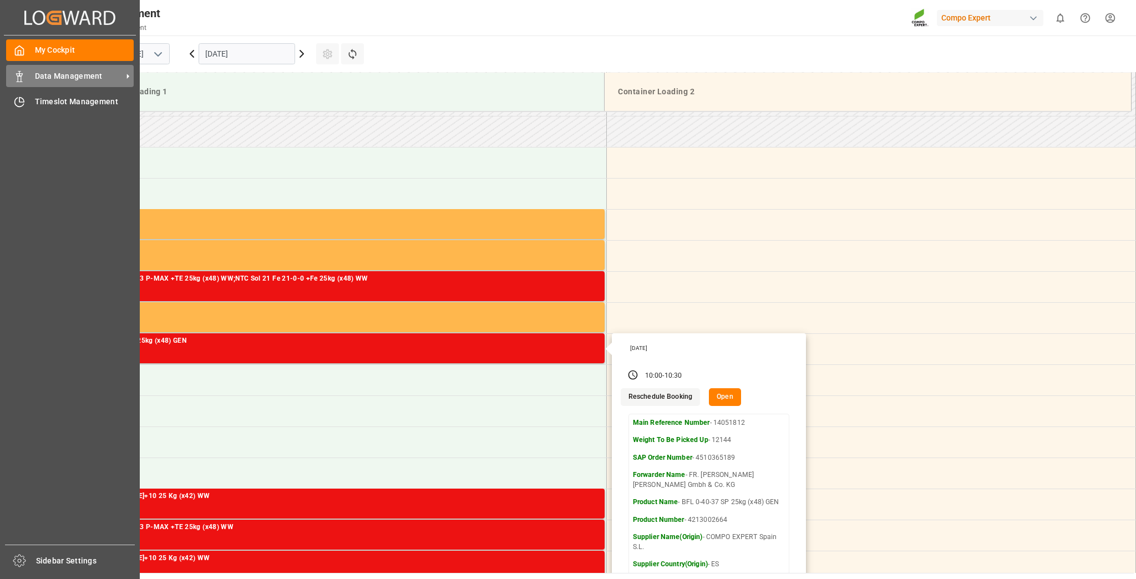
click at [27, 83] on div "Data Management Data Management" at bounding box center [70, 76] width 128 height 22
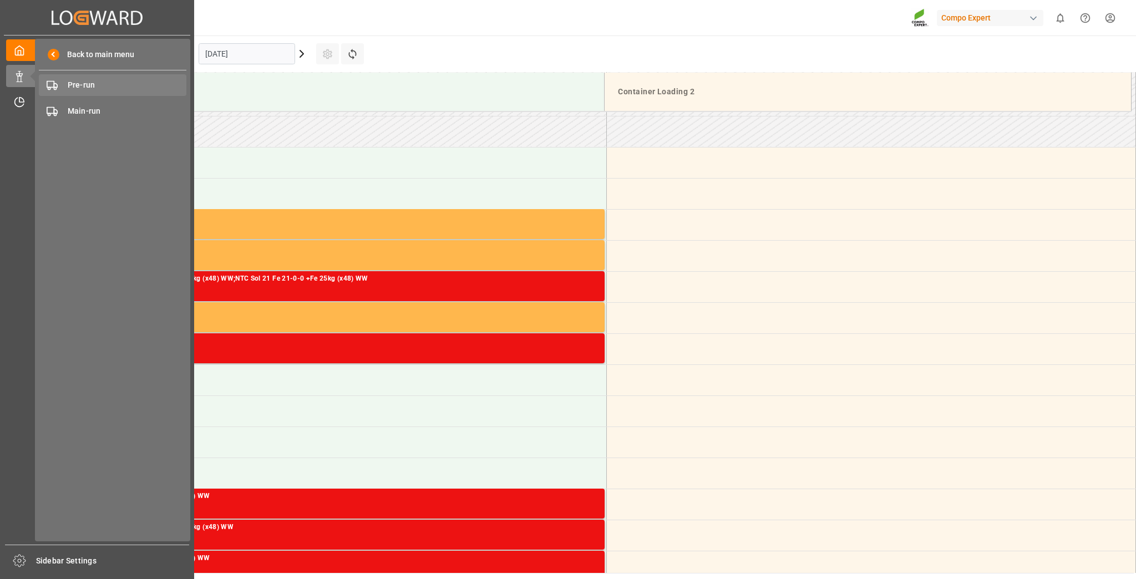
click at [100, 87] on span "Pre-run" at bounding box center [127, 85] width 119 height 12
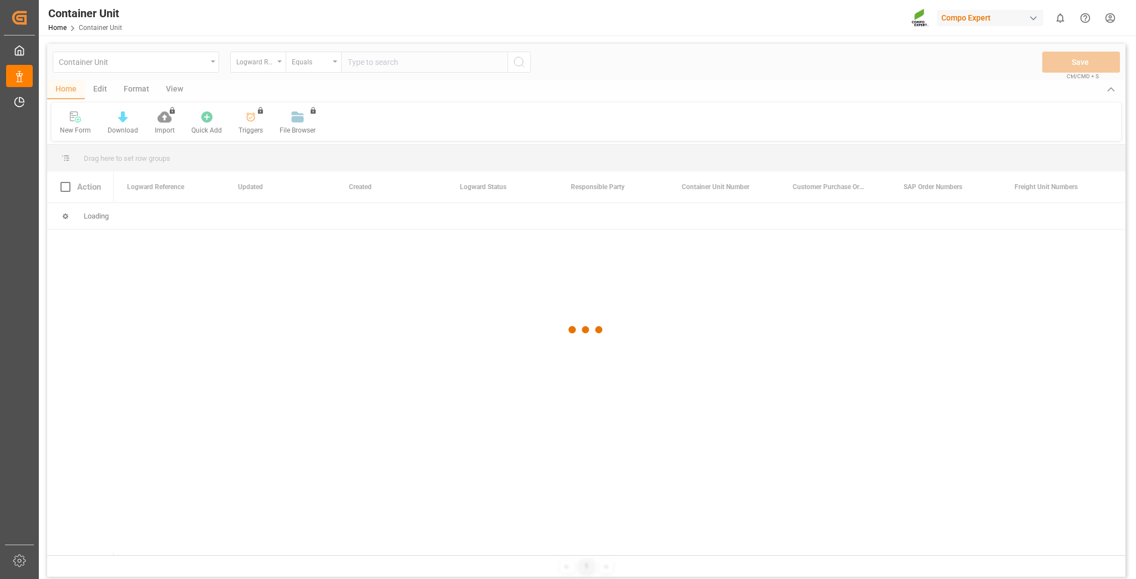
click at [163, 74] on div at bounding box center [586, 330] width 1079 height 573
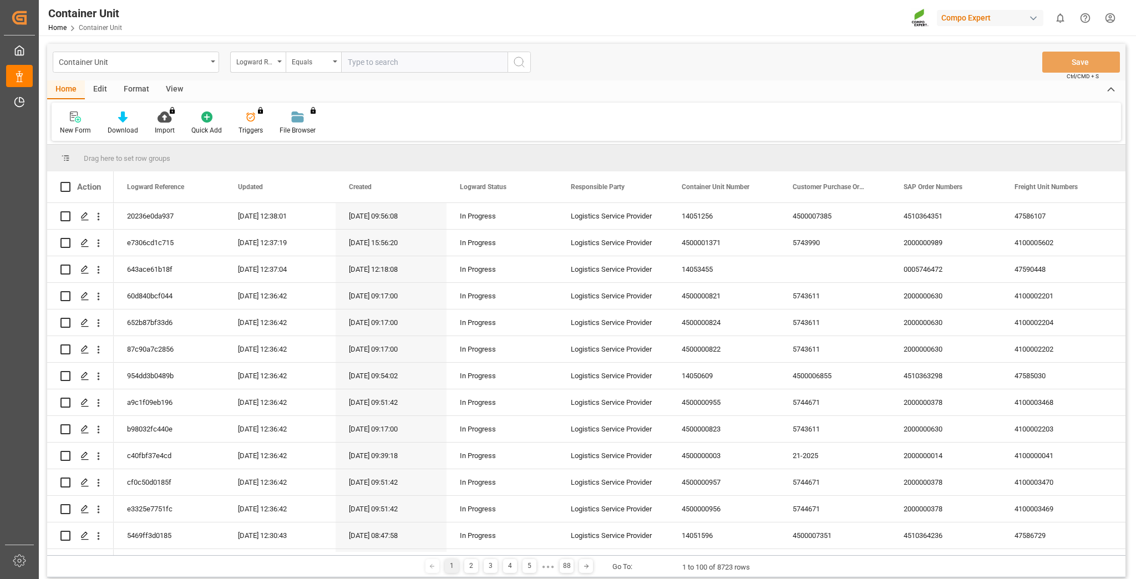
click at [154, 73] on div "Container Unit Logward Reference Equals Save Ctrl/CMD + S" at bounding box center [586, 62] width 1079 height 37
click at [159, 65] on div "Container Unit" at bounding box center [133, 61] width 148 height 14
type input "sap"
click at [250, 64] on div "Logward Reference" at bounding box center [255, 60] width 38 height 13
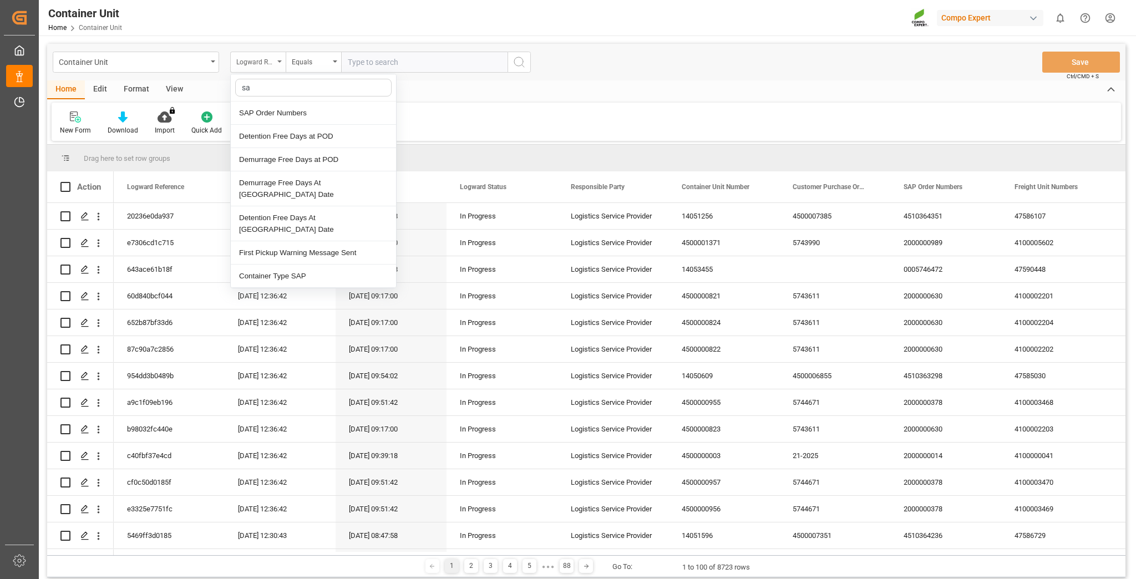
type input "sap"
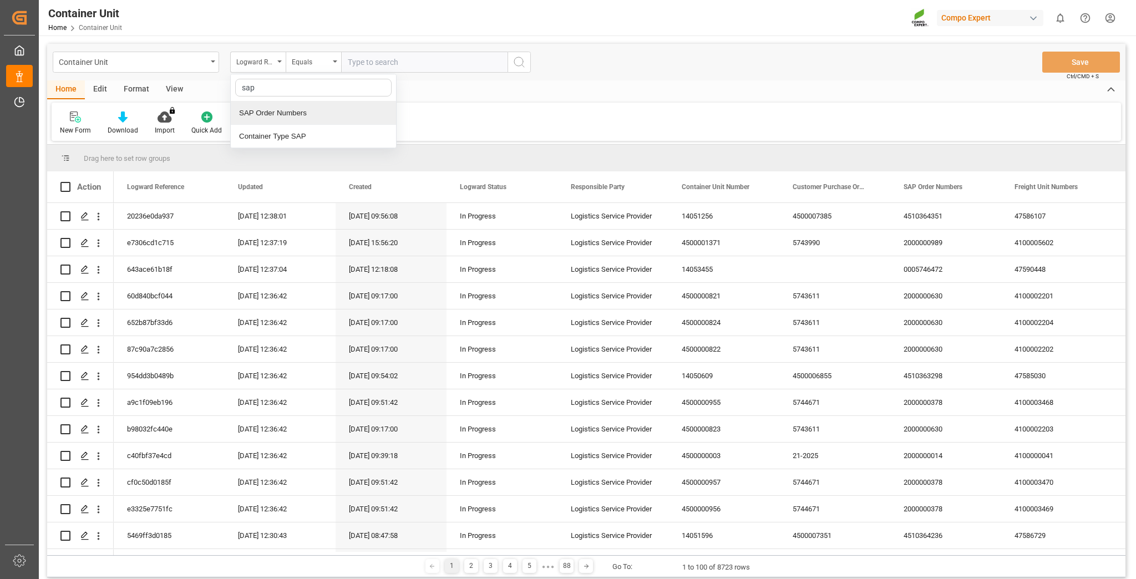
click at [273, 104] on div "SAP Order Numbers" at bounding box center [313, 113] width 165 height 23
click at [396, 59] on input "text" at bounding box center [424, 62] width 166 height 21
paste input "4510365983"
type input "4510365983"
click at [311, 67] on div "Equals" at bounding box center [313, 62] width 55 height 21
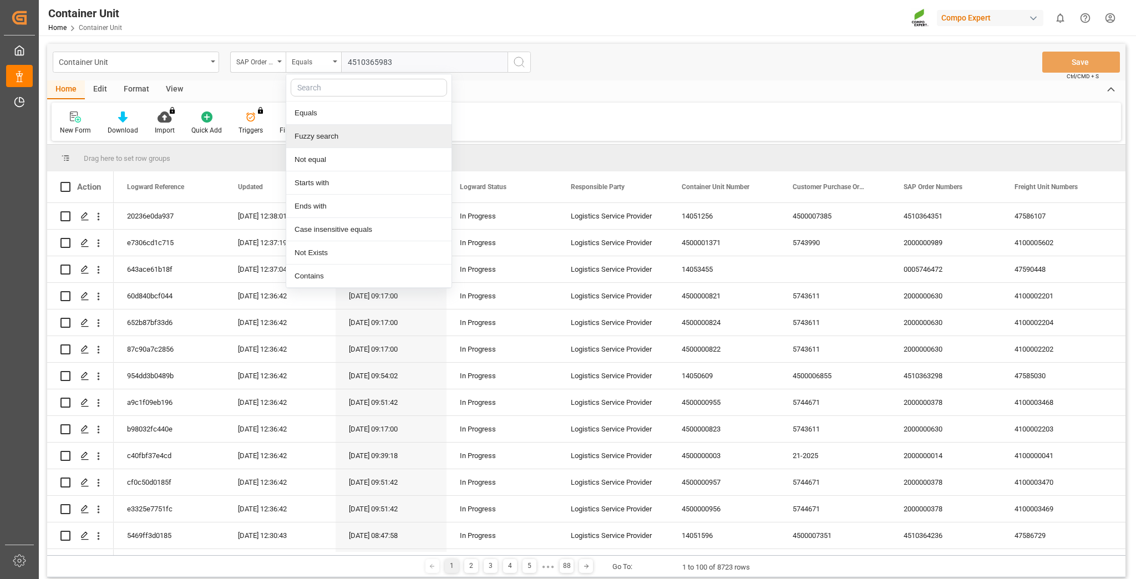
click at [320, 135] on div "Fuzzy search" at bounding box center [368, 136] width 165 height 23
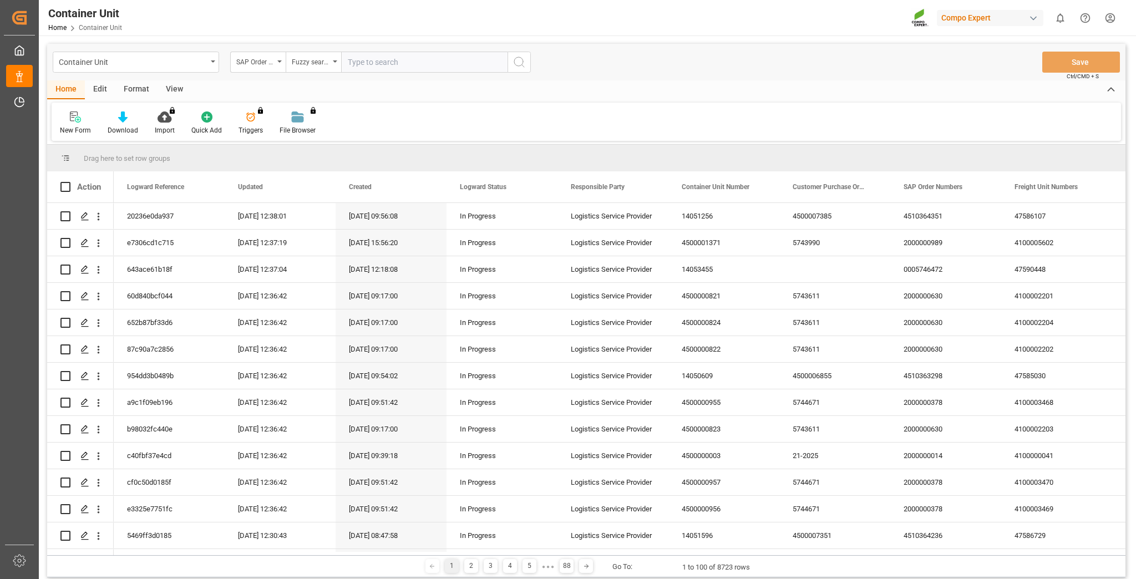
click at [370, 63] on input "text" at bounding box center [424, 62] width 166 height 21
paste input "4510365983"
type input "4510365983"
click at [524, 68] on icon "search button" at bounding box center [519, 61] width 13 height 13
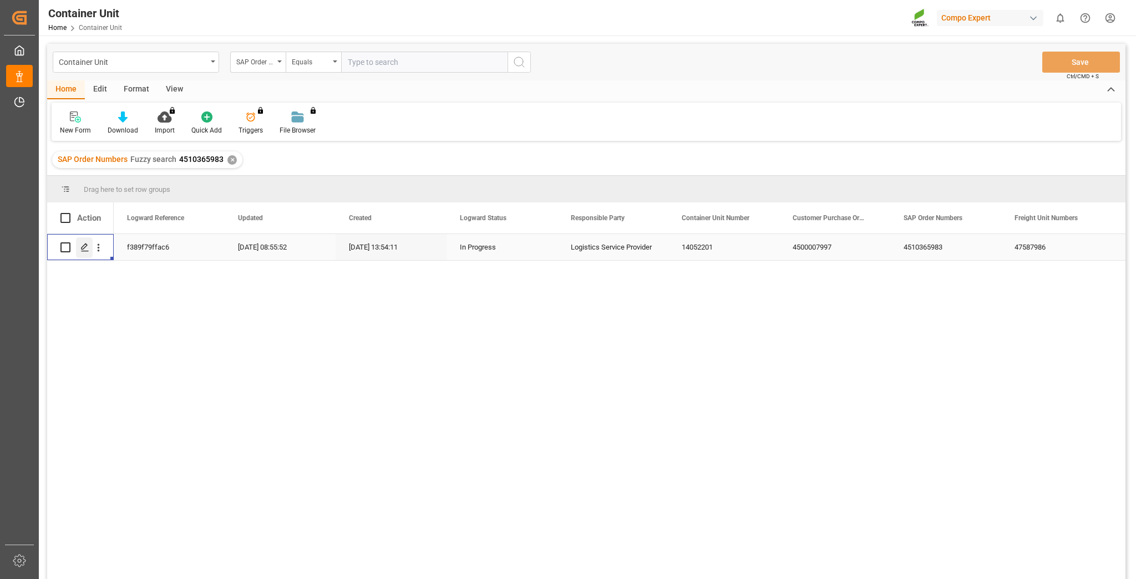
click at [87, 243] on icon "Press SPACE to select this row." at bounding box center [84, 247] width 9 height 9
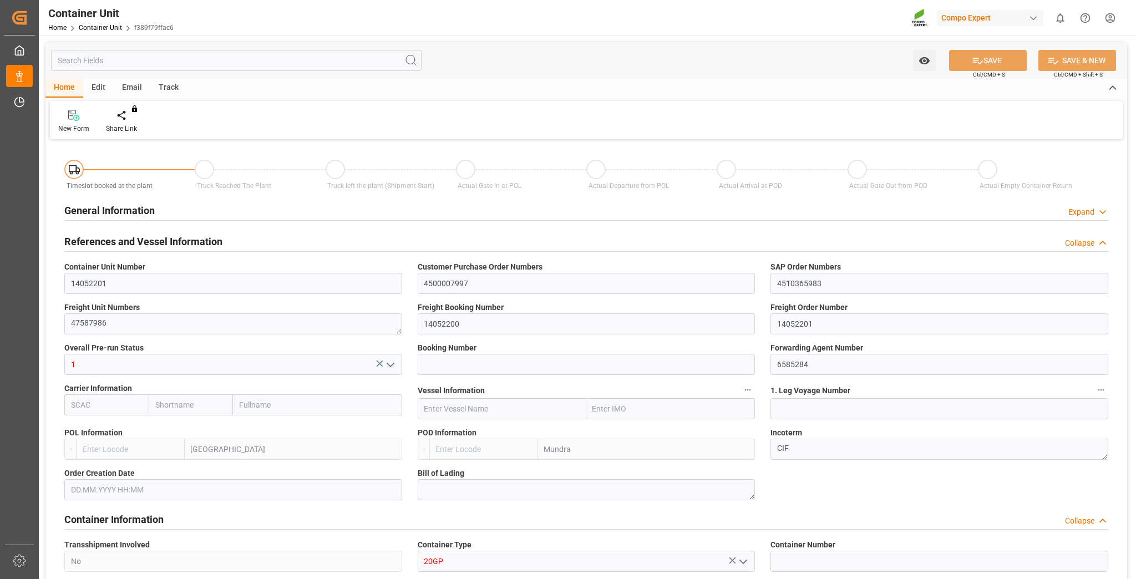
type input "ESVLC"
type input "INMUN"
type input "7"
type input "0"
type input "7"
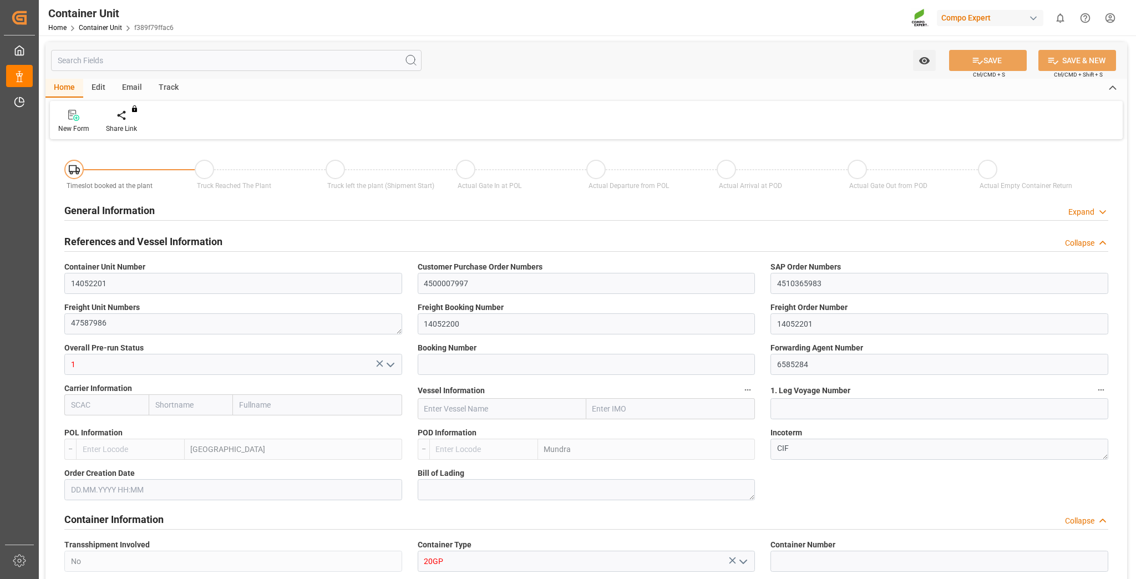
type input "0"
type input "20"
type input "24576"
type input "[DATE] 13:54"
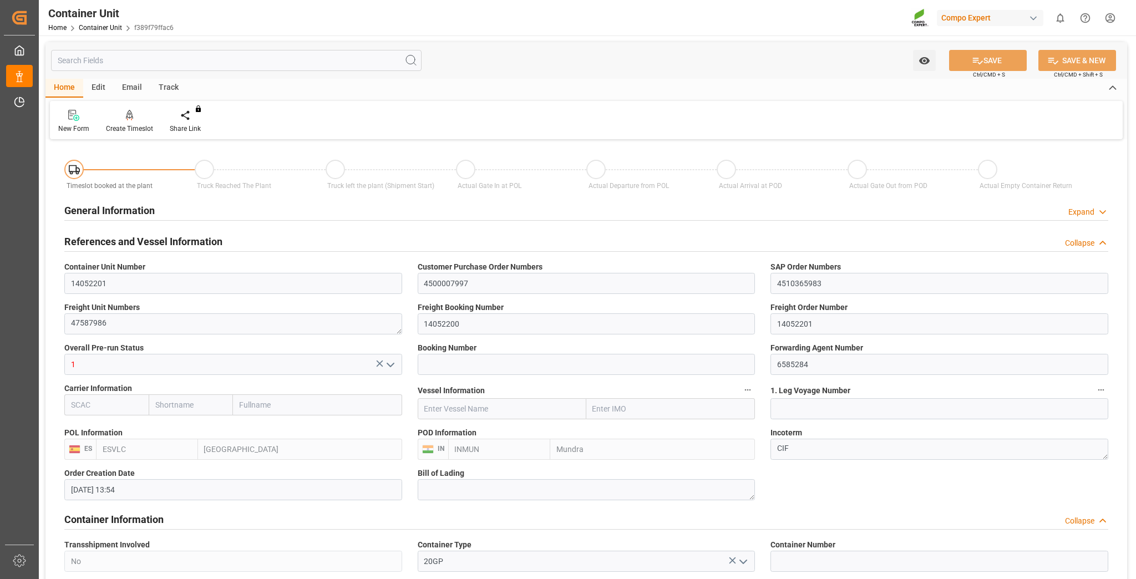
type input "26.09.2025"
click at [137, 118] on div at bounding box center [129, 115] width 47 height 12
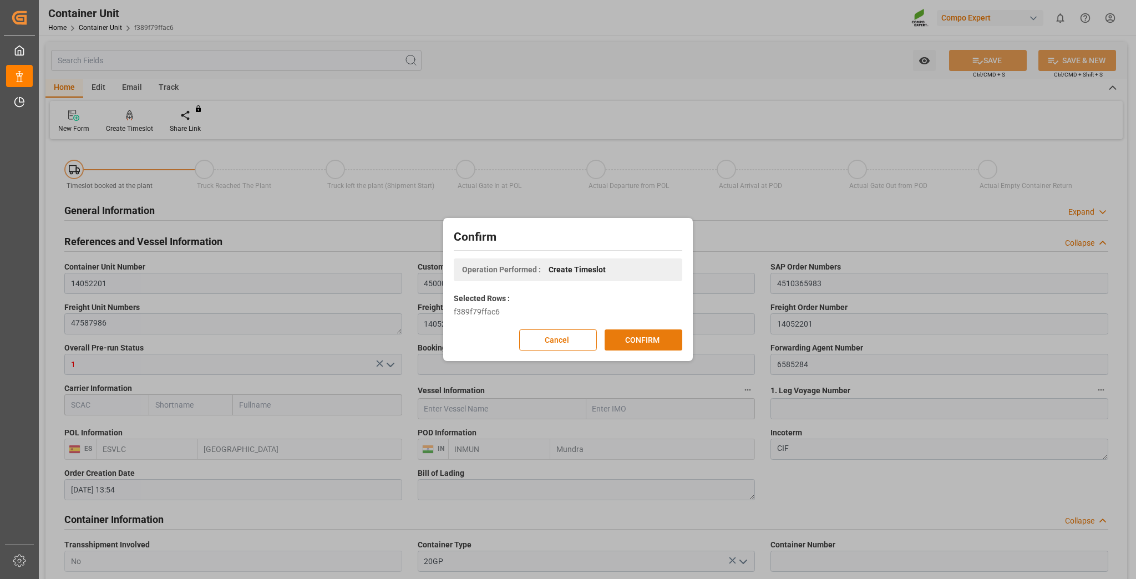
click at [646, 334] on button "CONFIRM" at bounding box center [644, 340] width 78 height 21
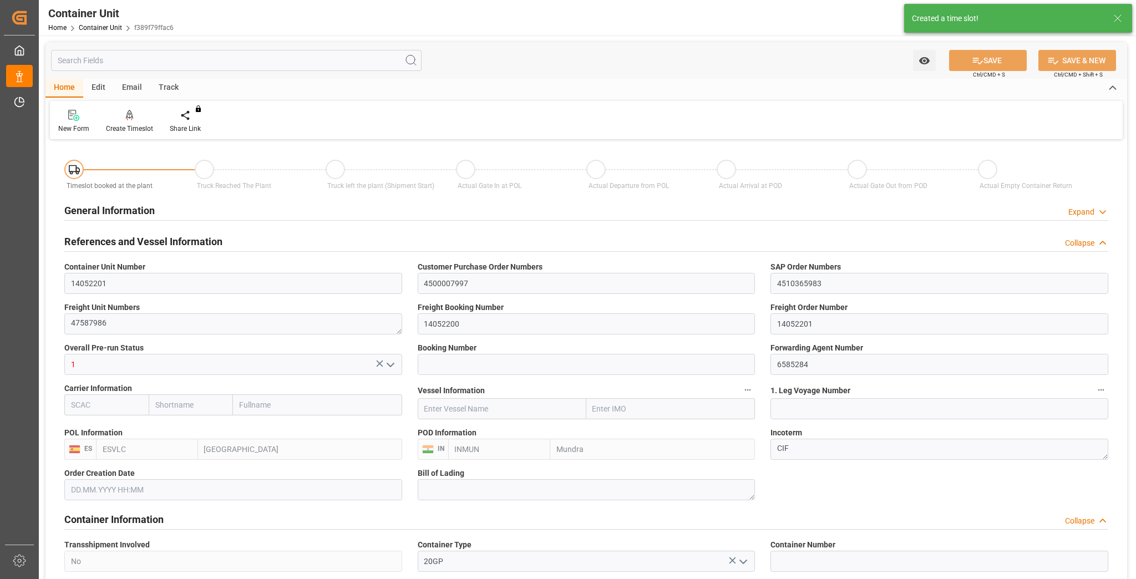
type input "ESVLC"
type input "INMUN"
type input "7"
type input "0"
type input "7"
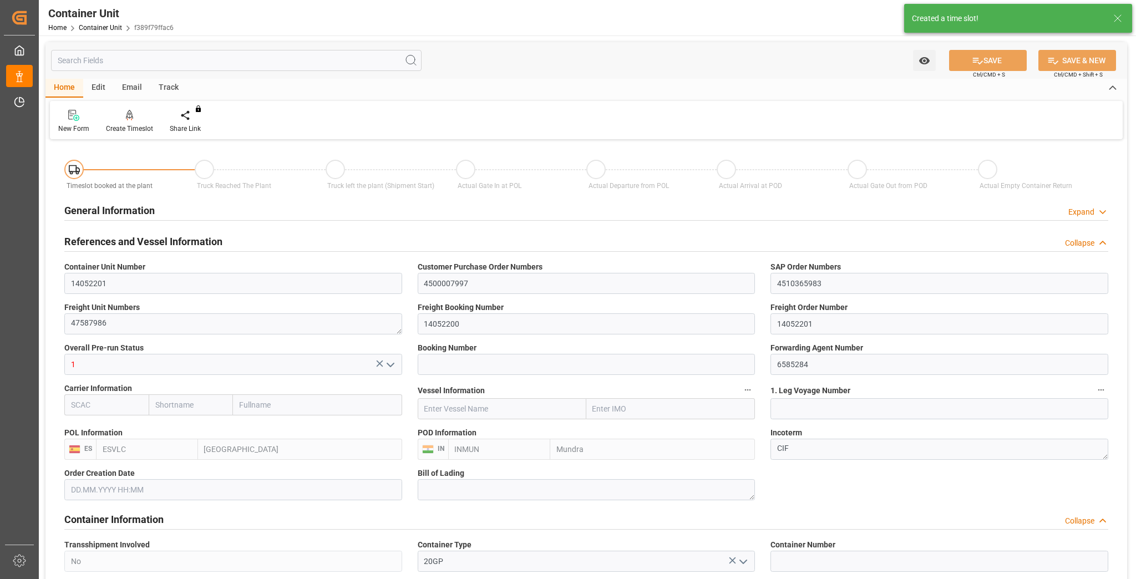
type input "0"
type input "20"
type input "24576"
type input "[DATE] 13:54"
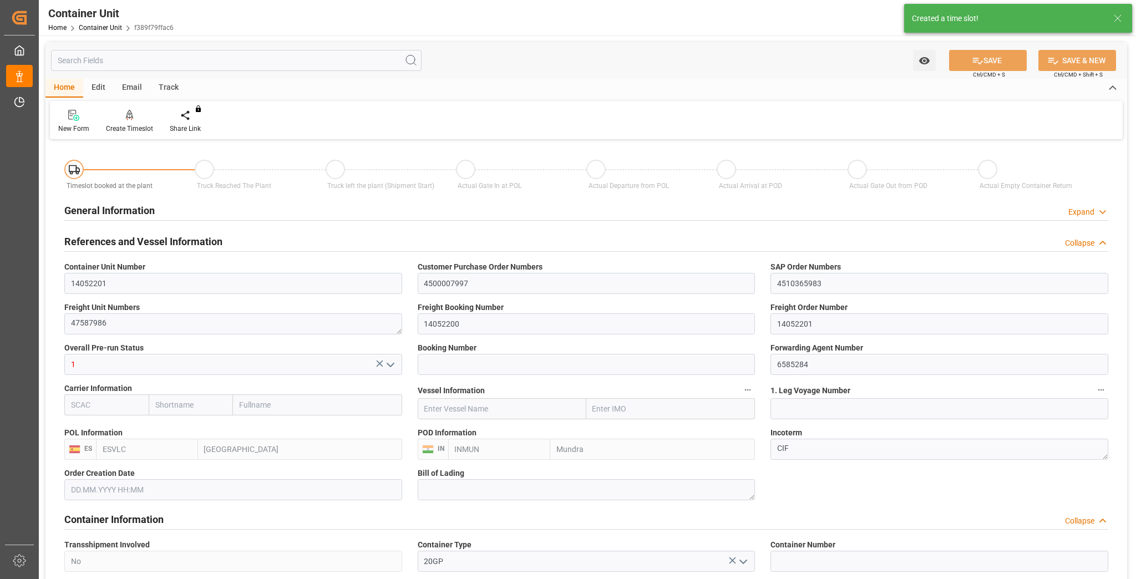
type input "26.09.2025"
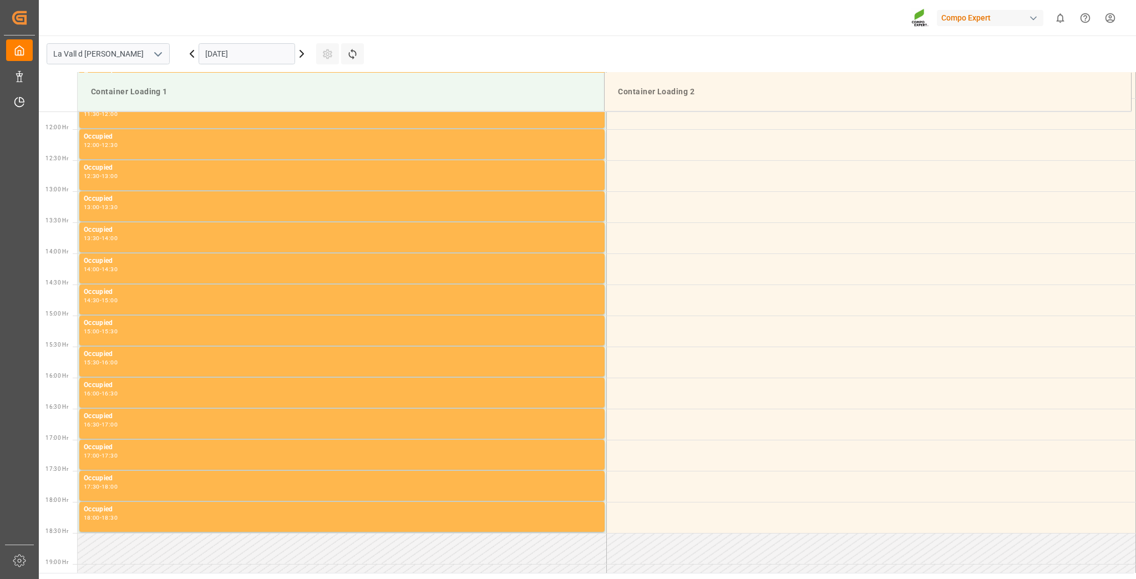
scroll to position [738, 0]
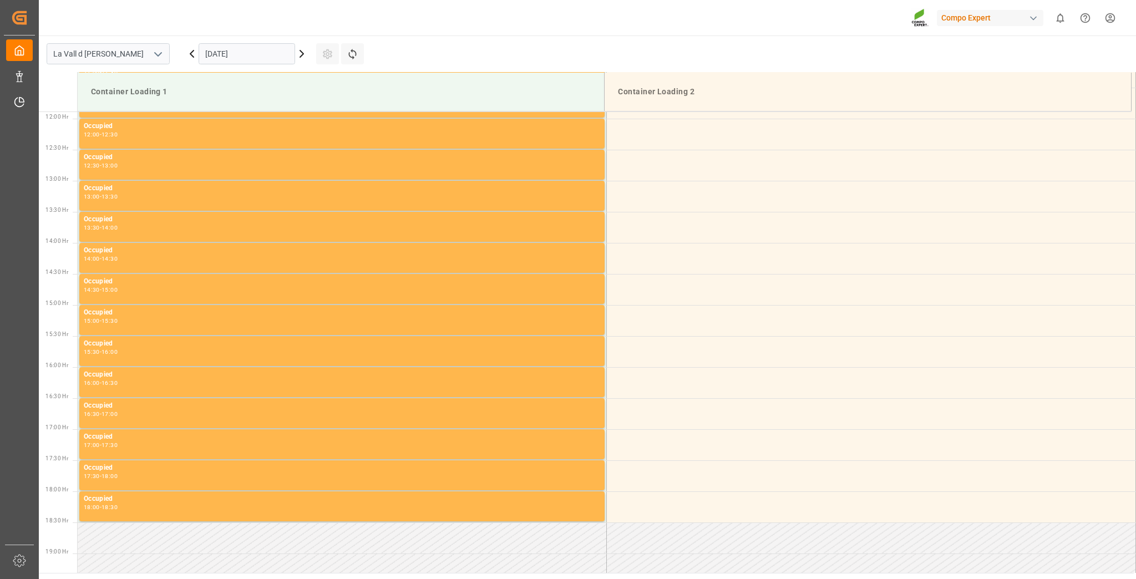
click at [241, 51] on input "[DATE]" at bounding box center [247, 53] width 97 height 21
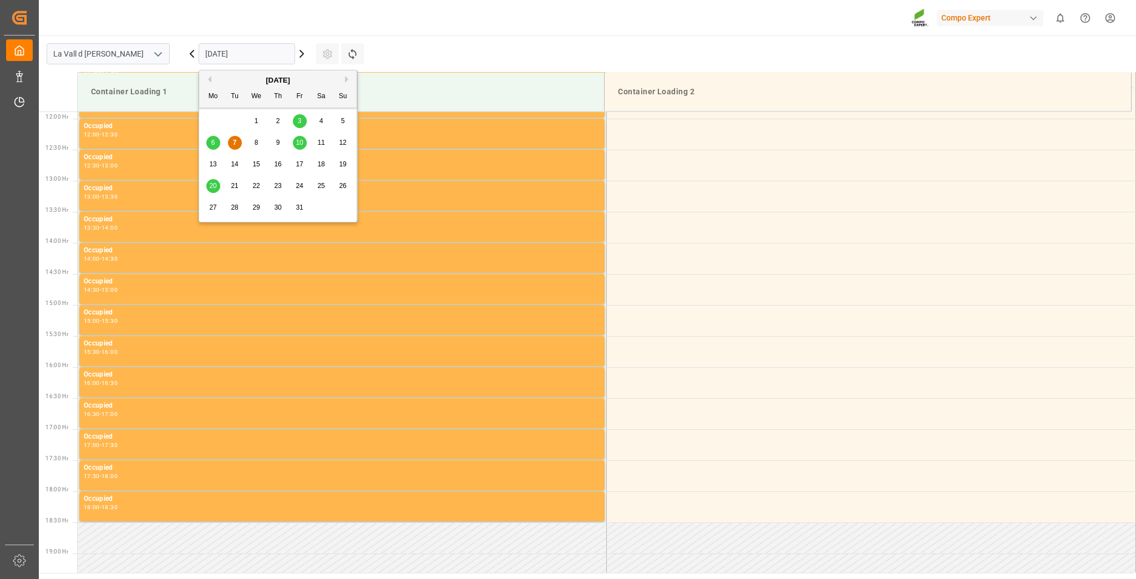
click at [302, 136] on div "6 7 8 9 10 11 12" at bounding box center [277, 143] width 151 height 22
click at [302, 144] on span "10" at bounding box center [299, 143] width 7 height 8
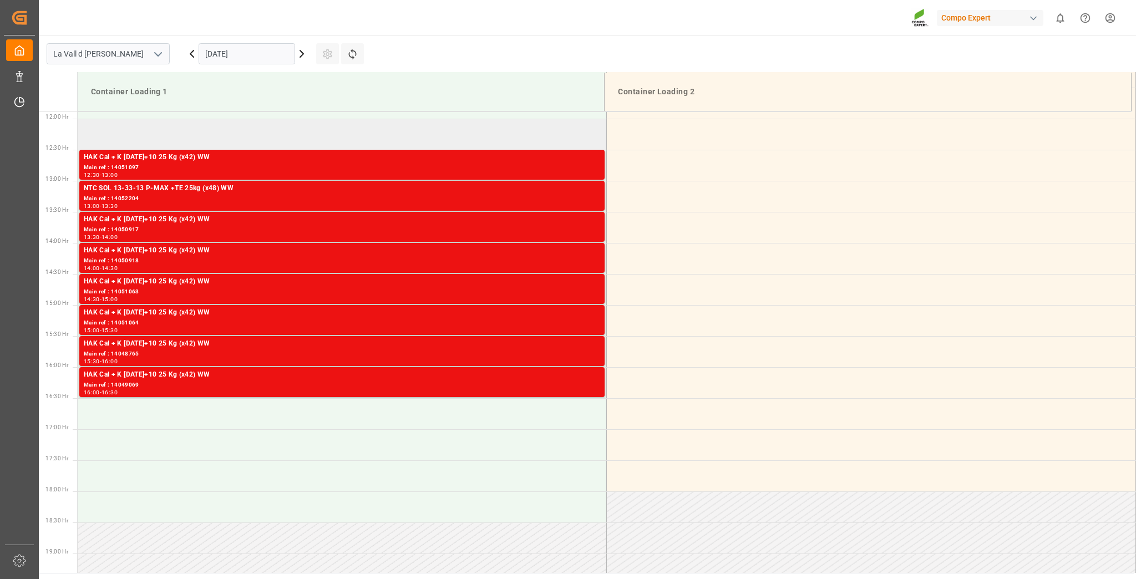
click at [165, 120] on td at bounding box center [342, 134] width 529 height 31
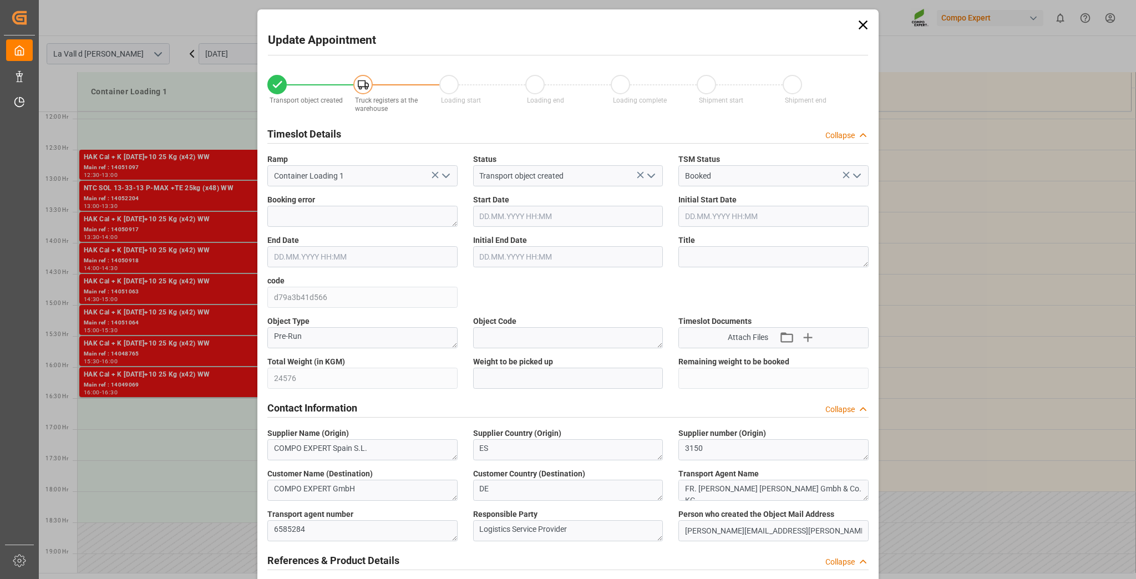
type input "24576"
type input "20"
type input "[DATE] 12:00"
type input "[DATE] 12:30"
type input "[DATE] 13:54"
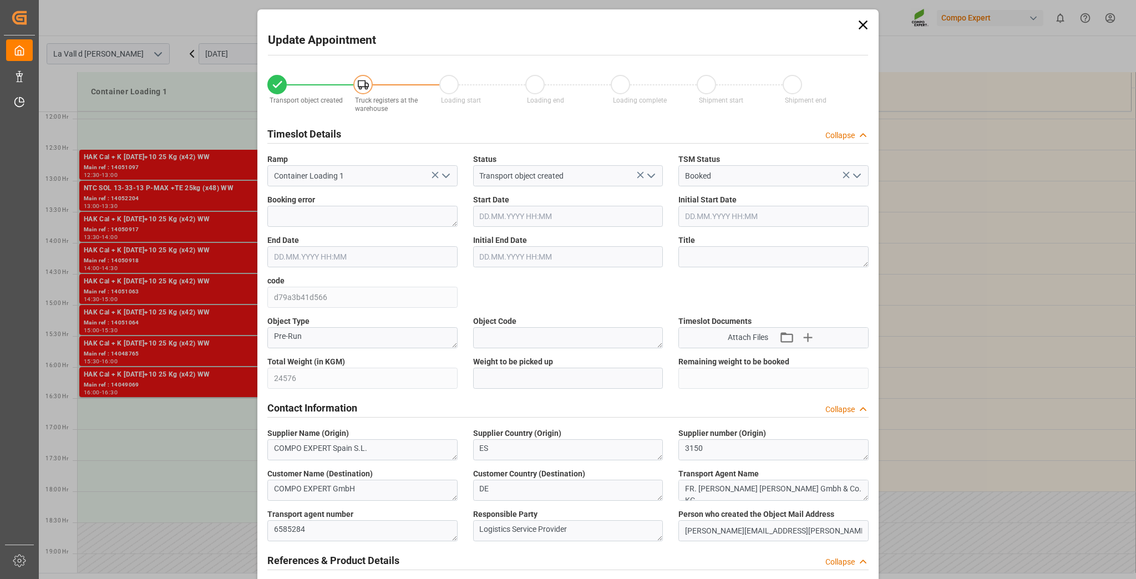
type input "[DATE] 10:40"
click at [269, 392] on div "Total Weight (in KGM) 24576" at bounding box center [363, 372] width 206 height 40
click at [511, 371] on input "text" at bounding box center [568, 378] width 190 height 21
paste input "24576"
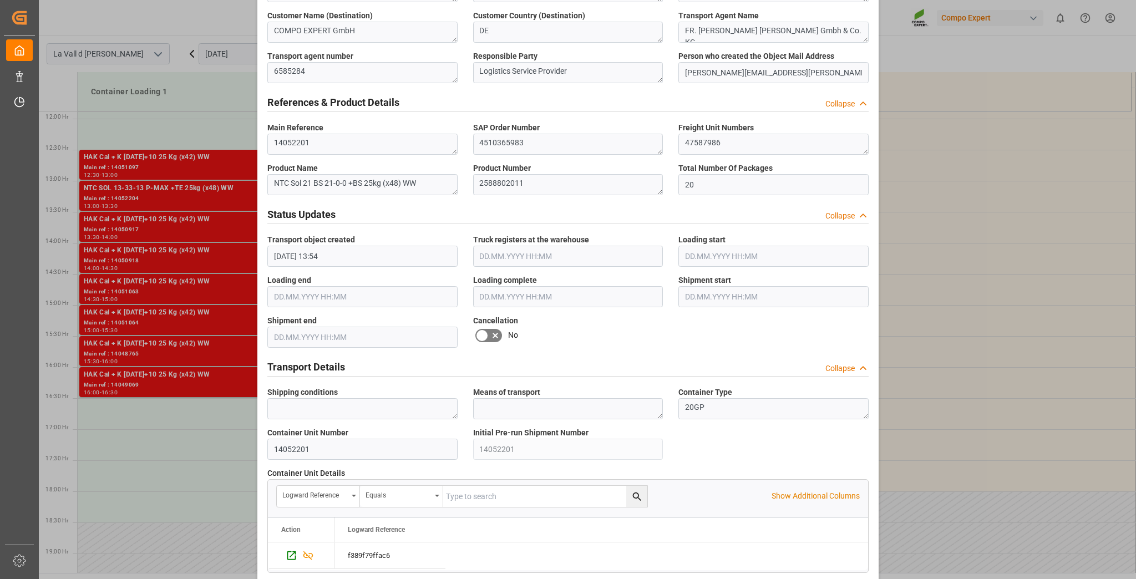
scroll to position [883, 0]
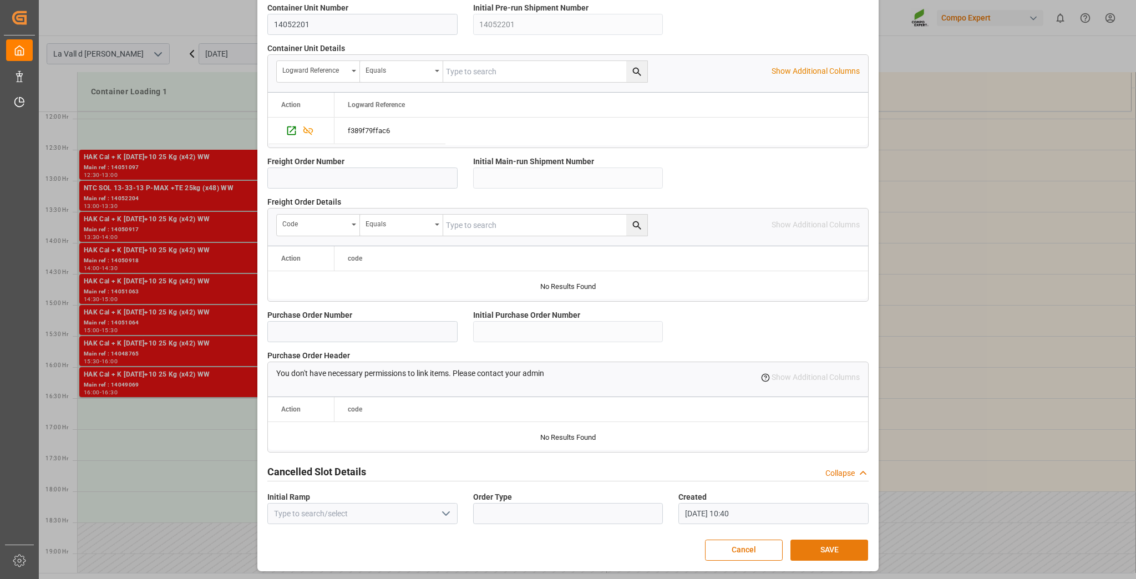
type input "24576"
click at [850, 550] on button "SAVE" at bounding box center [830, 550] width 78 height 21
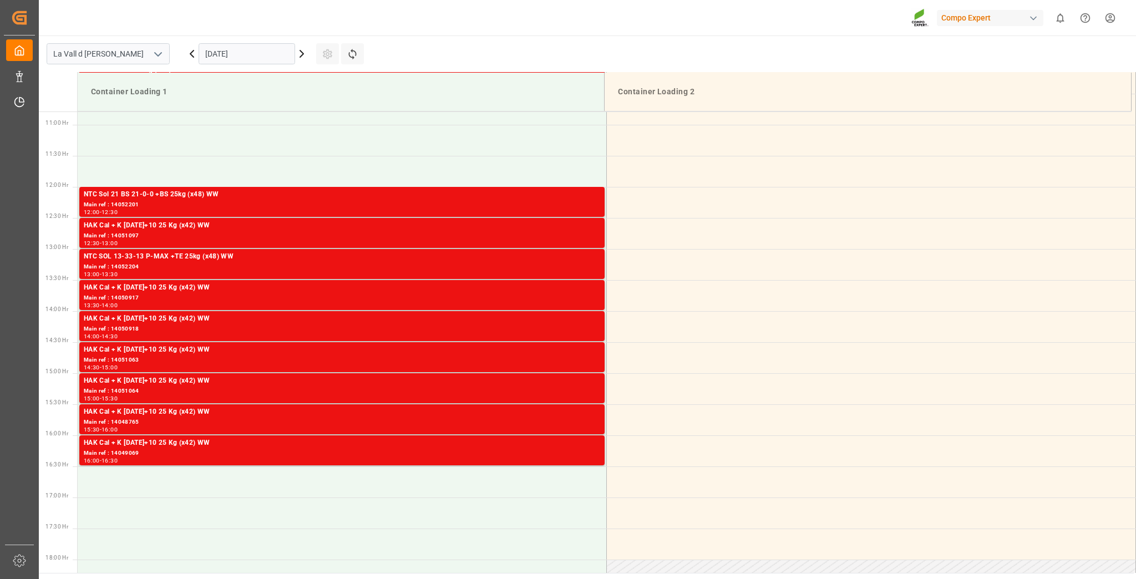
scroll to position [676, 0]
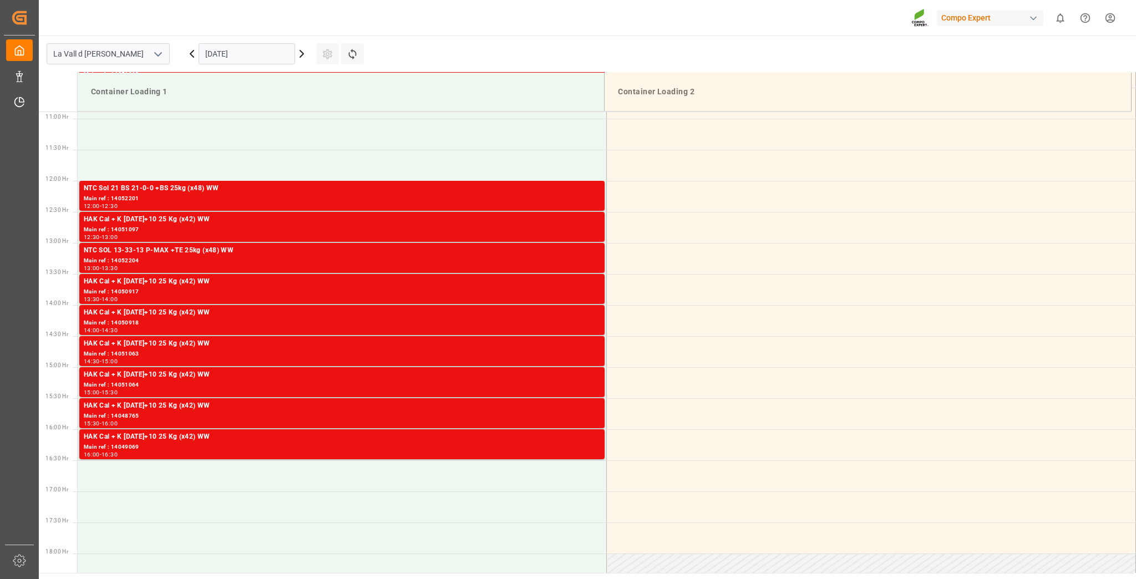
click at [244, 55] on input "[DATE]" at bounding box center [247, 53] width 97 height 21
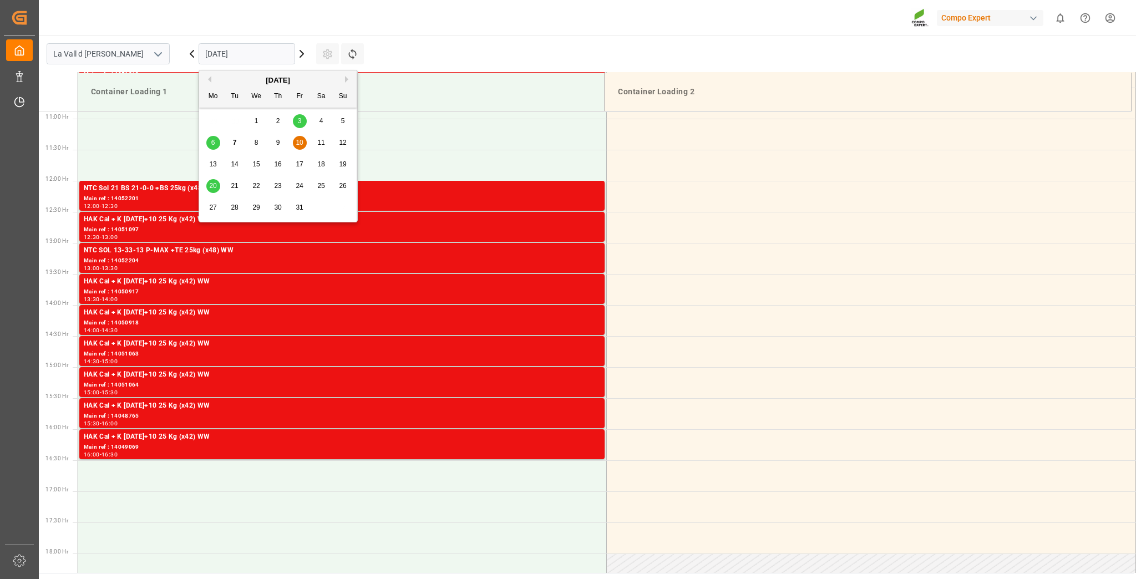
click at [209, 183] on span "20" at bounding box center [212, 186] width 7 height 8
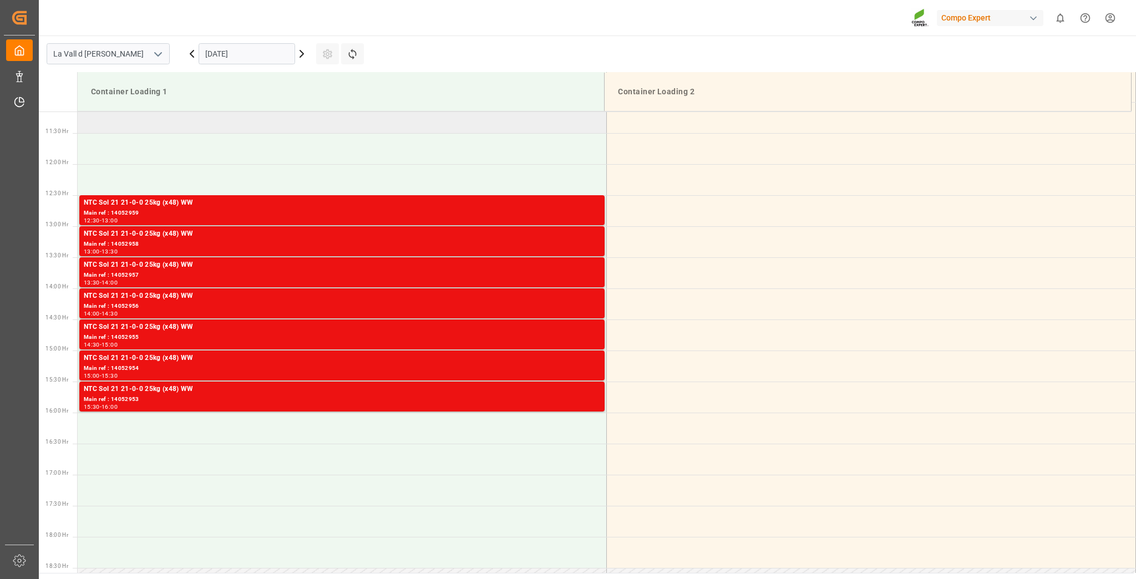
scroll to position [517, 0]
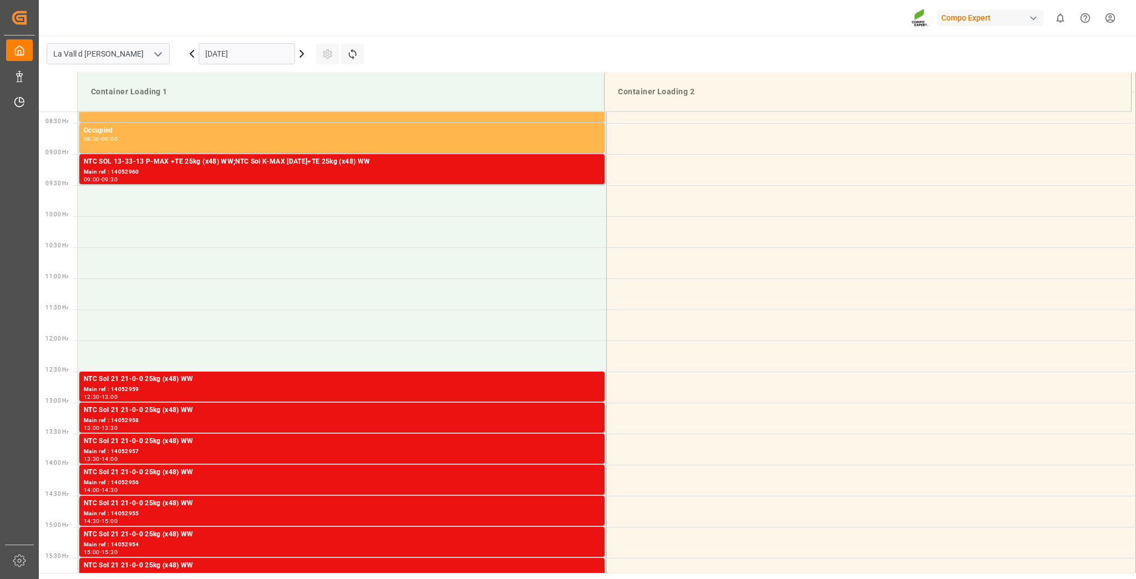
click at [265, 48] on input "[DATE]" at bounding box center [247, 53] width 97 height 21
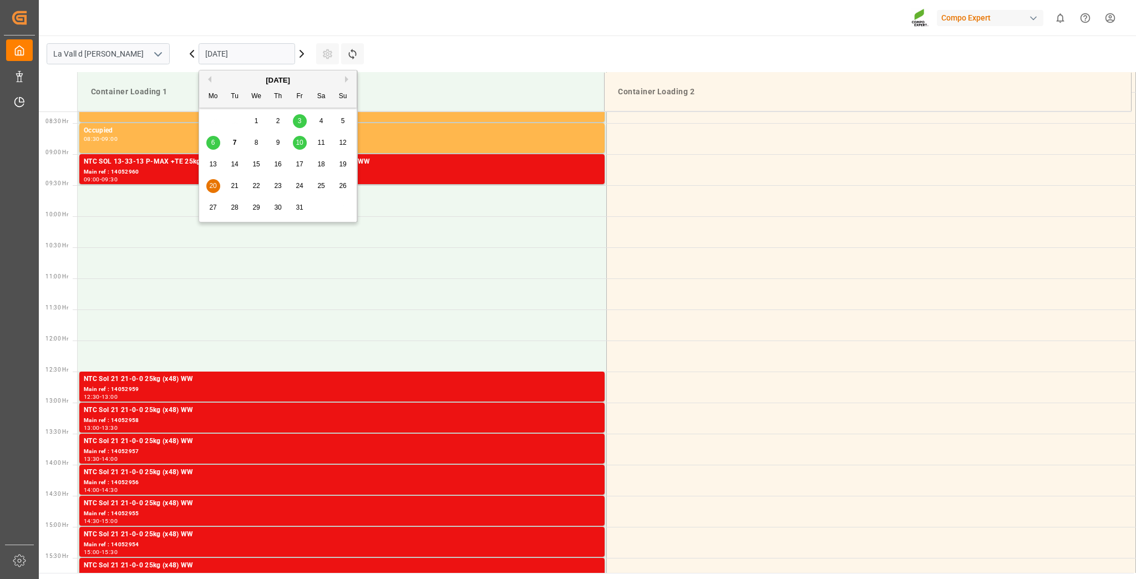
click at [301, 142] on span "10" at bounding box center [299, 143] width 7 height 8
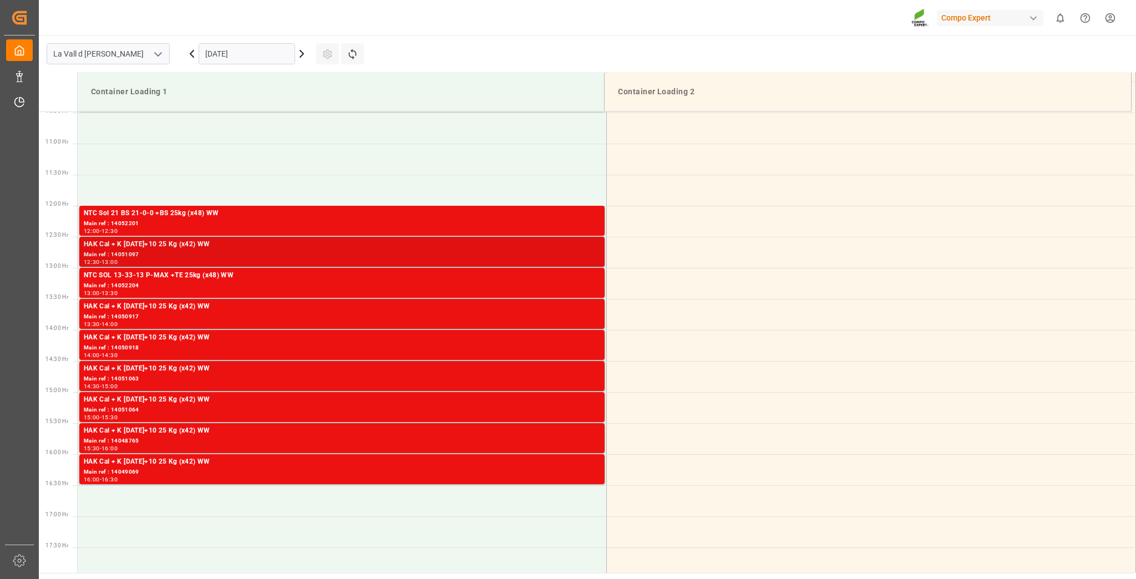
scroll to position [650, 0]
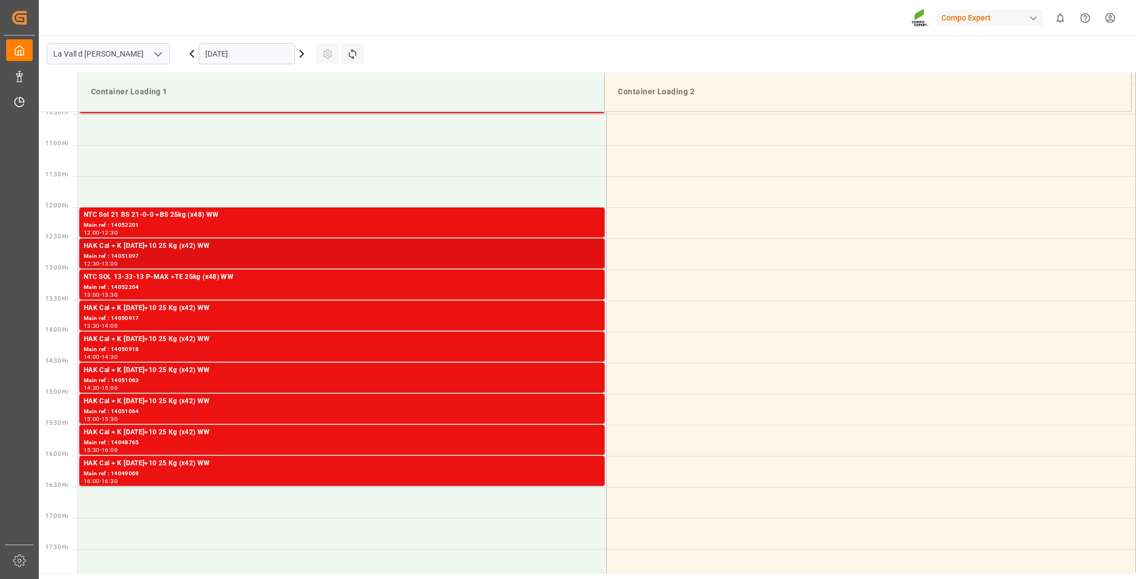
click at [179, 248] on div "HAK Cal + K [DATE]+10 25 Kg (x42) WW" at bounding box center [342, 246] width 517 height 11
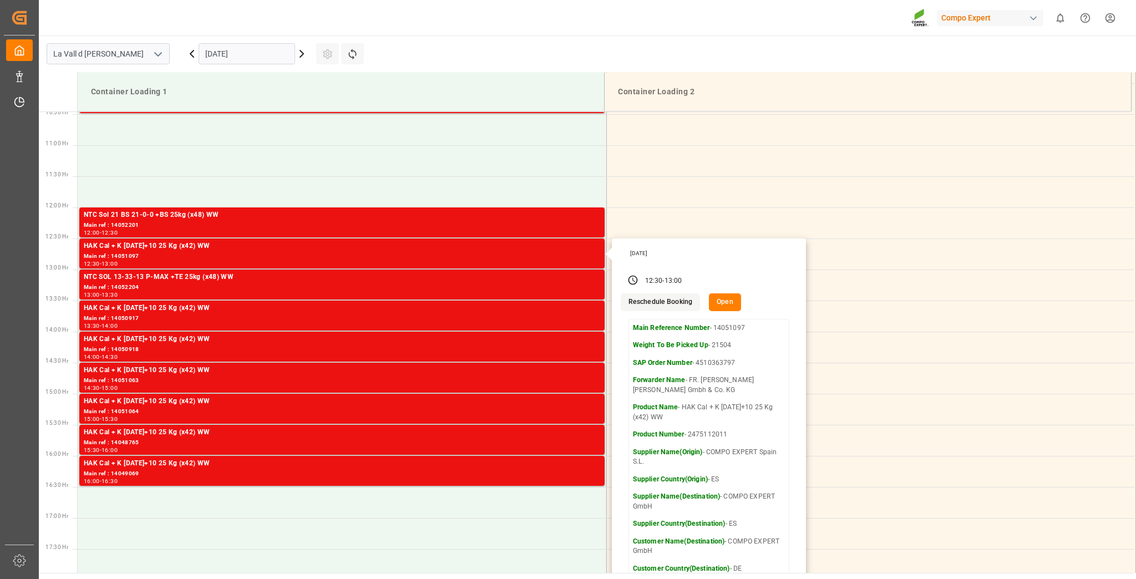
click at [726, 303] on button "Open" at bounding box center [725, 302] width 32 height 18
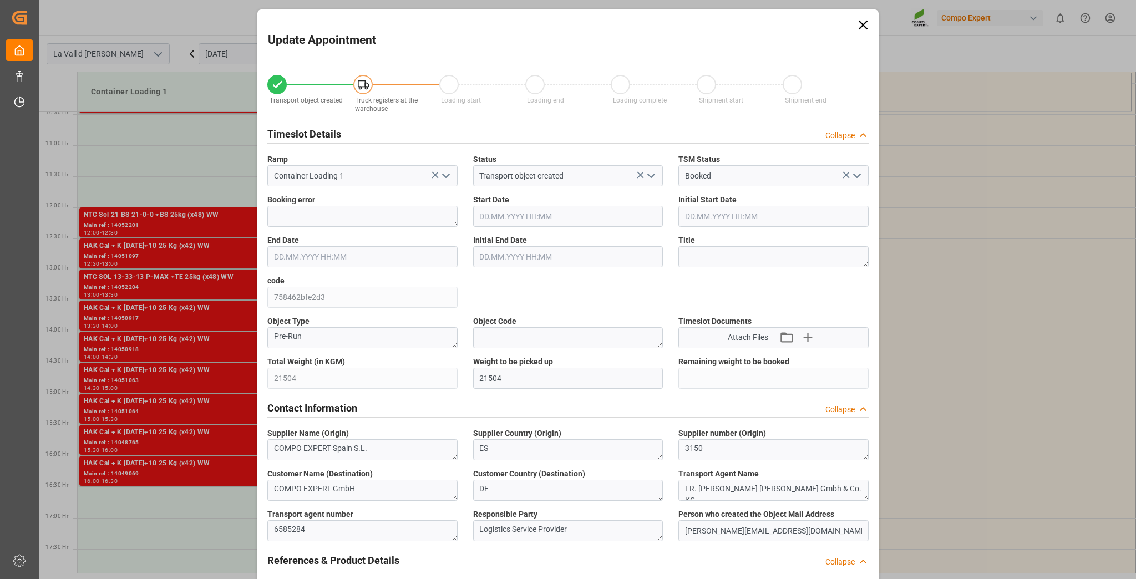
type input "21504"
type input "20"
type input "[DATE] 12:30"
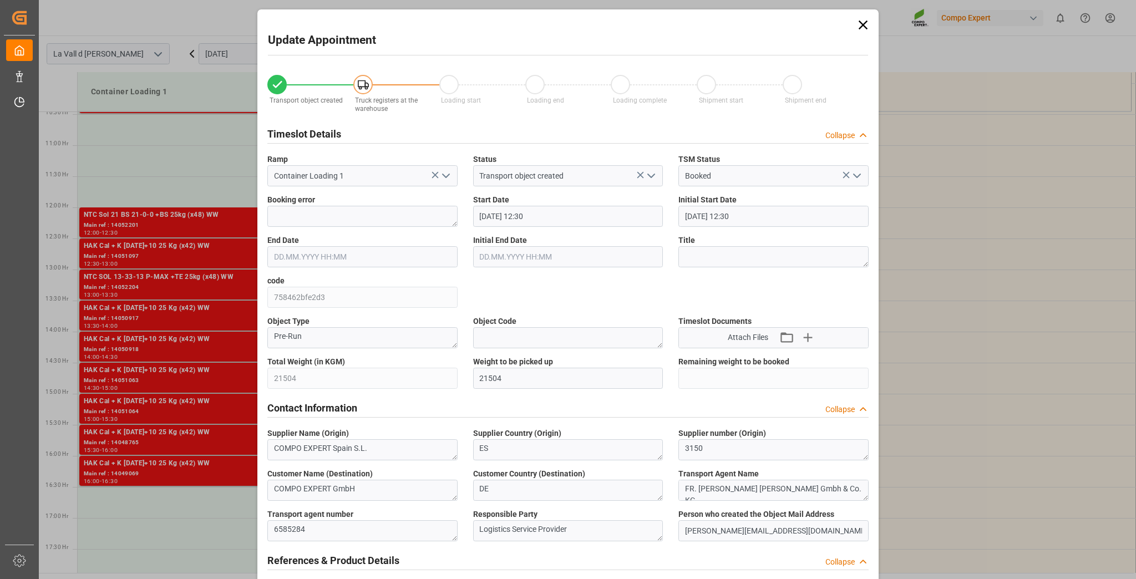
type input "[DATE] 13:00"
type input "[DATE] 18:31"
type input "[DATE] 10:22"
click at [532, 216] on input "[DATE] 12:30" at bounding box center [568, 216] width 190 height 21
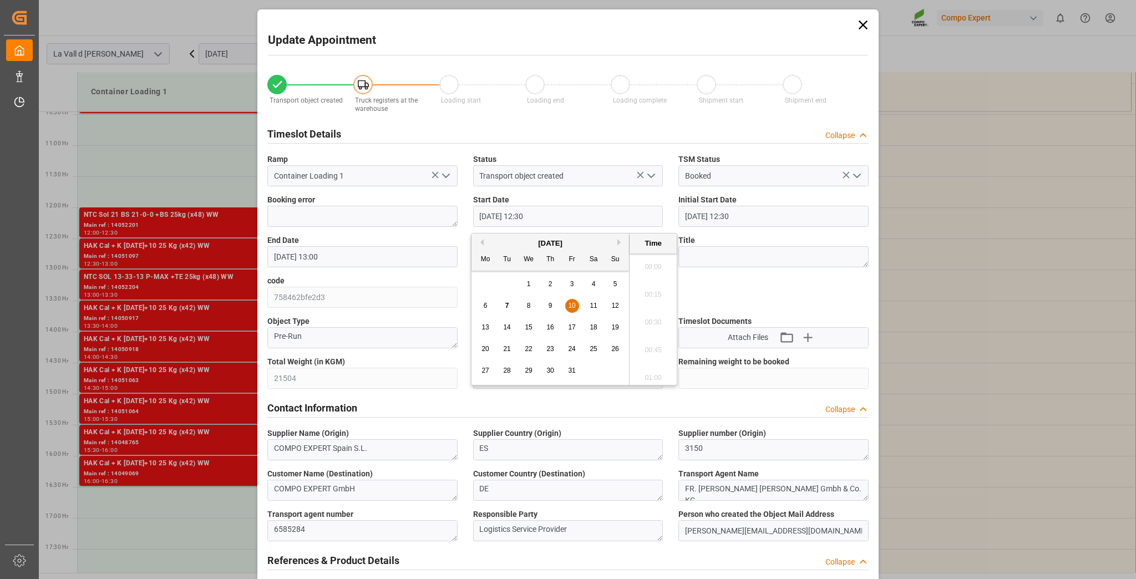
scroll to position [1335, 0]
drag, startPoint x: 483, startPoint y: 352, endPoint x: 497, endPoint y: 352, distance: 13.9
click at [483, 352] on span "20" at bounding box center [485, 349] width 7 height 8
click at [651, 296] on li "09:30" at bounding box center [653, 297] width 47 height 28
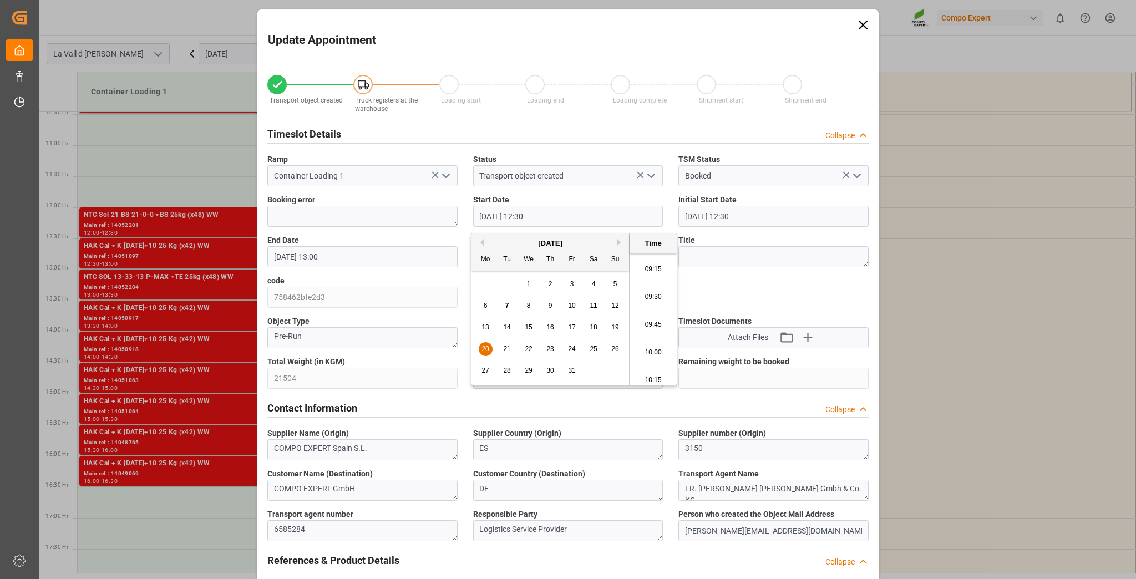
type input "[DATE] 09:30"
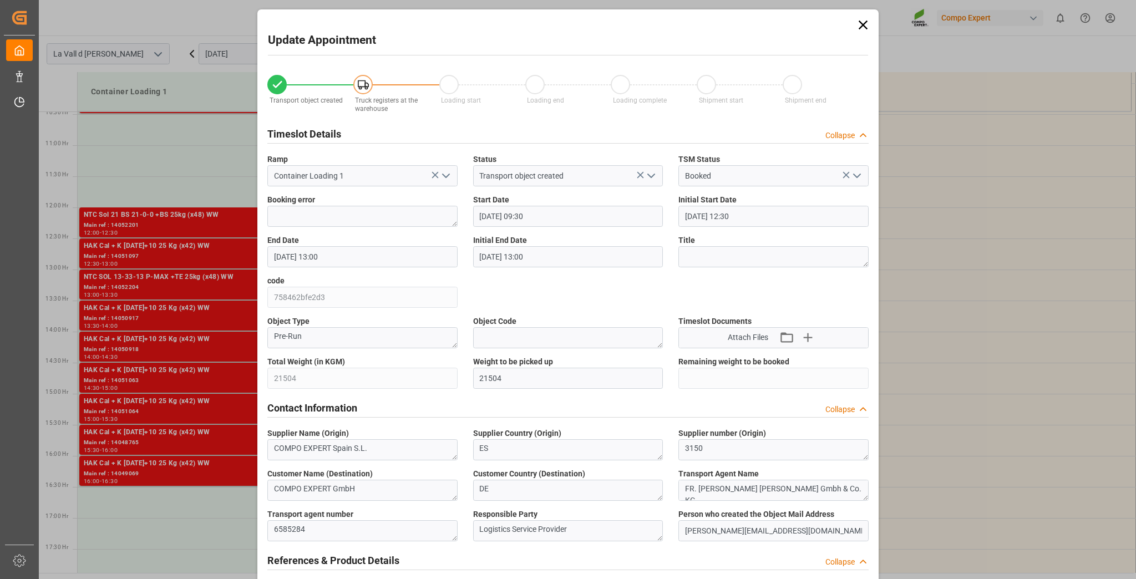
click at [394, 256] on input "[DATE] 13:00" at bounding box center [362, 256] width 190 height 21
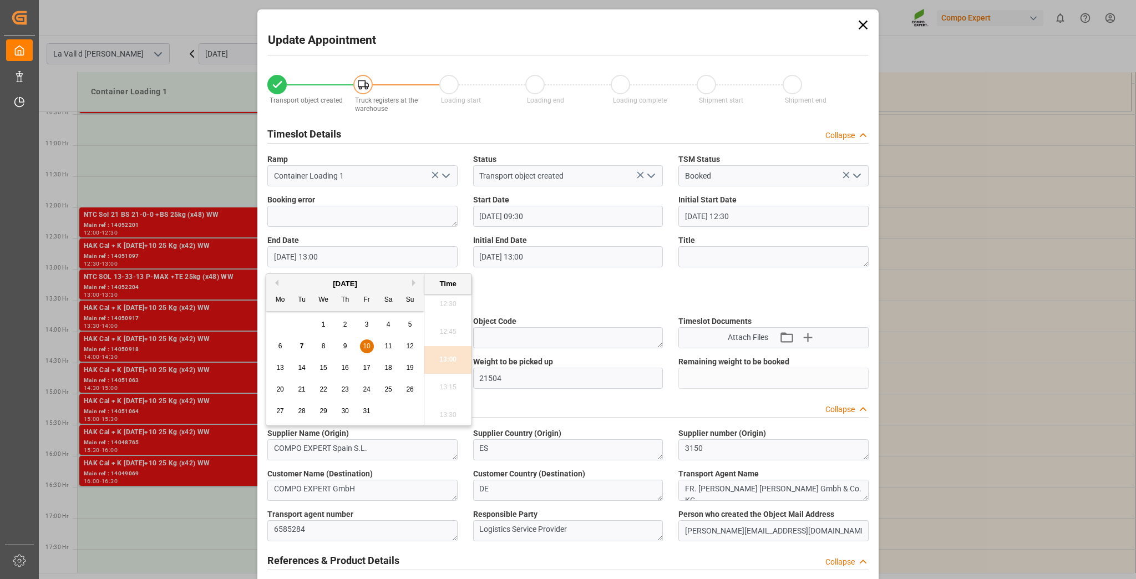
click at [275, 393] on div "20" at bounding box center [281, 389] width 14 height 13
click at [447, 340] on li "10:00" at bounding box center [447, 338] width 47 height 28
type input "[DATE] 10:00"
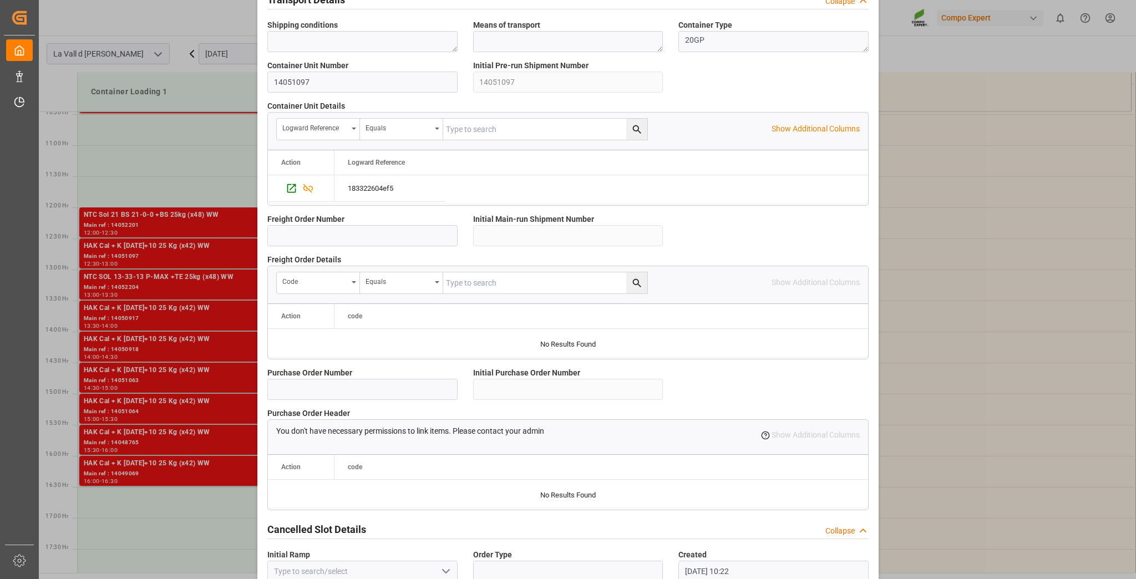
scroll to position [883, 0]
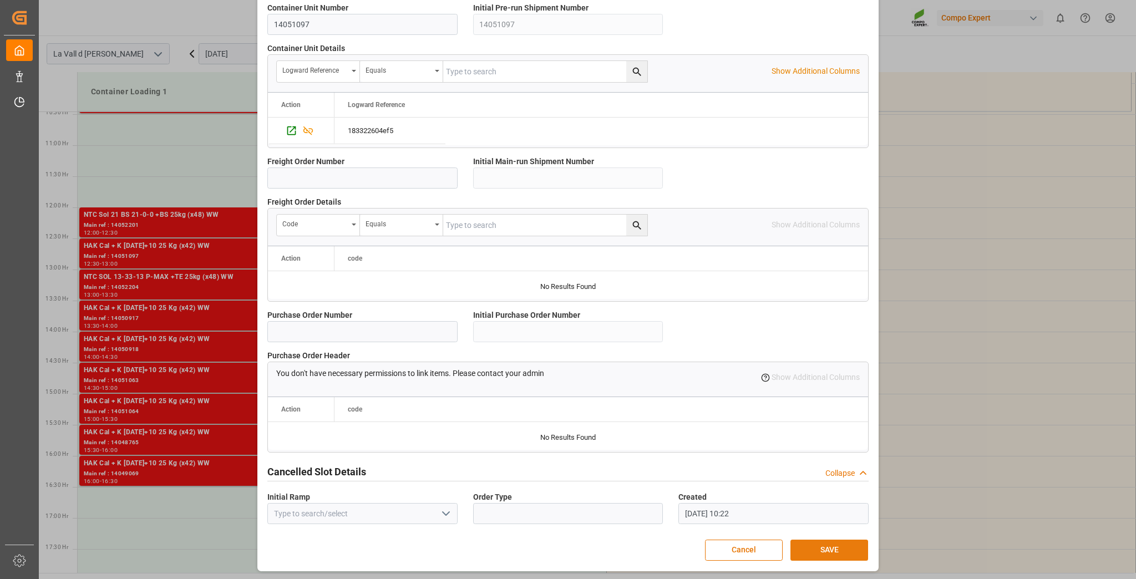
click at [826, 546] on button "SAVE" at bounding box center [830, 550] width 78 height 21
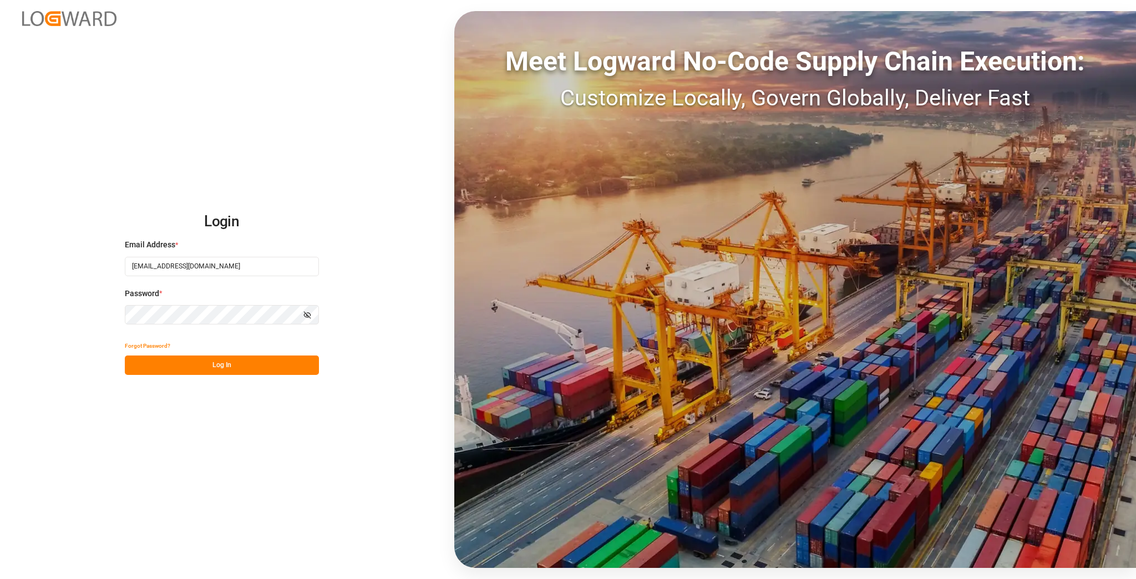
click at [412, 333] on div "Login Email Address * compo-expert@fms-spain.com Password * Show password Forgo…" at bounding box center [568, 289] width 1136 height 579
